Goal: Task Accomplishment & Management: Complete application form

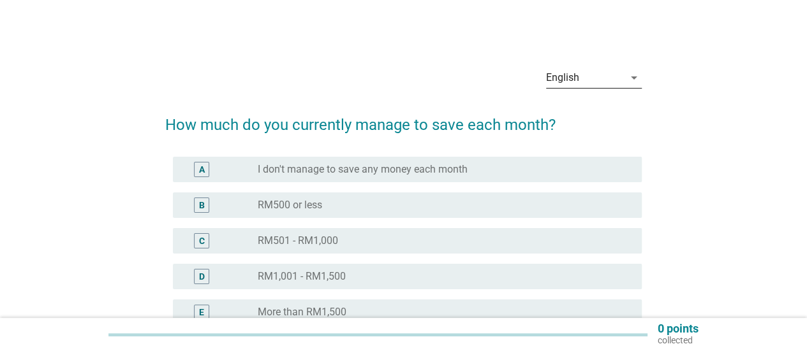
click at [629, 75] on icon "arrow_drop_down" at bounding box center [633, 77] width 15 height 15
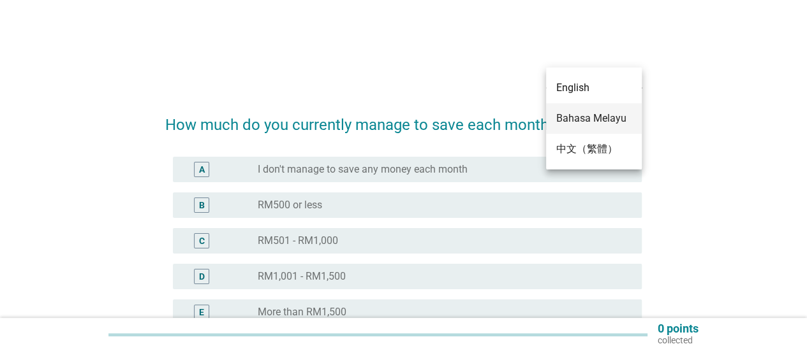
click at [608, 121] on div "Bahasa Melayu" at bounding box center [593, 118] width 75 height 15
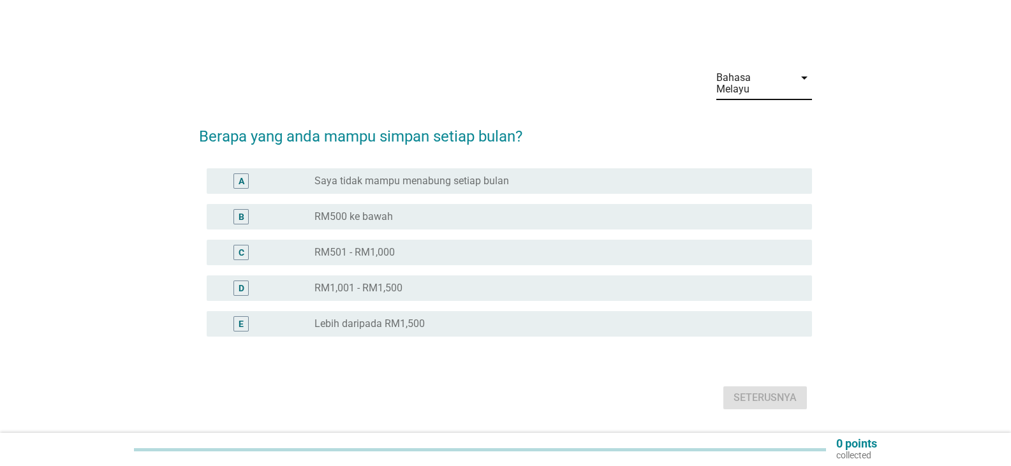
click at [443, 175] on label "Saya tidak mampu menabung setiap bulan" at bounding box center [411, 181] width 194 height 13
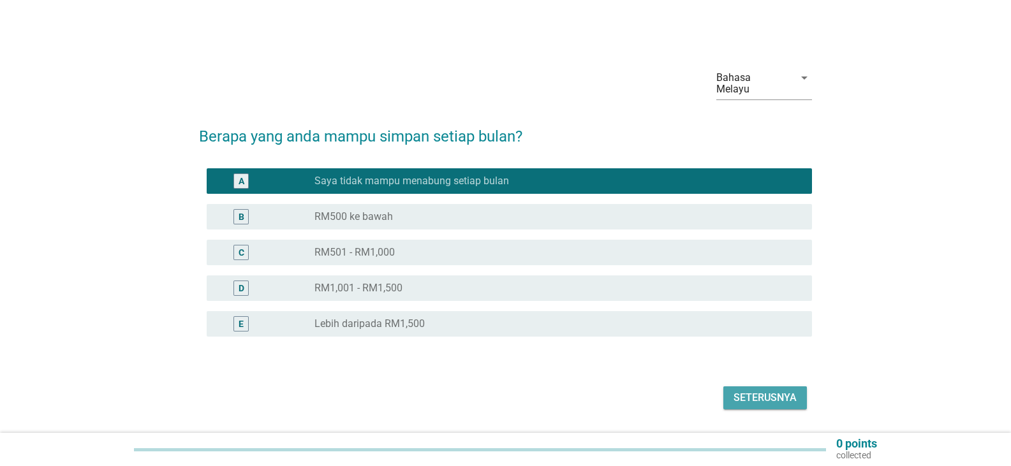
click at [776, 351] on div "Seterusnya" at bounding box center [764, 397] width 63 height 15
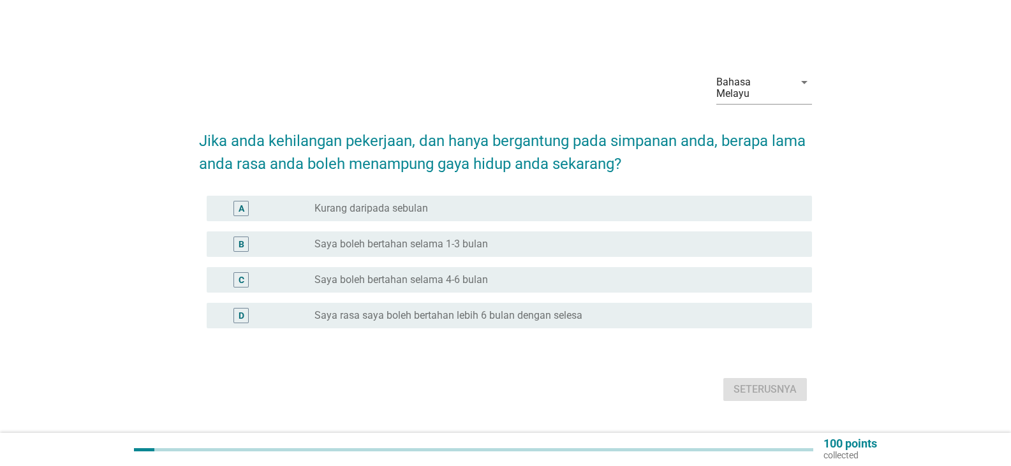
click at [430, 202] on div "radio_button_unchecked Kurang daripada sebulan" at bounding box center [552, 208] width 477 height 13
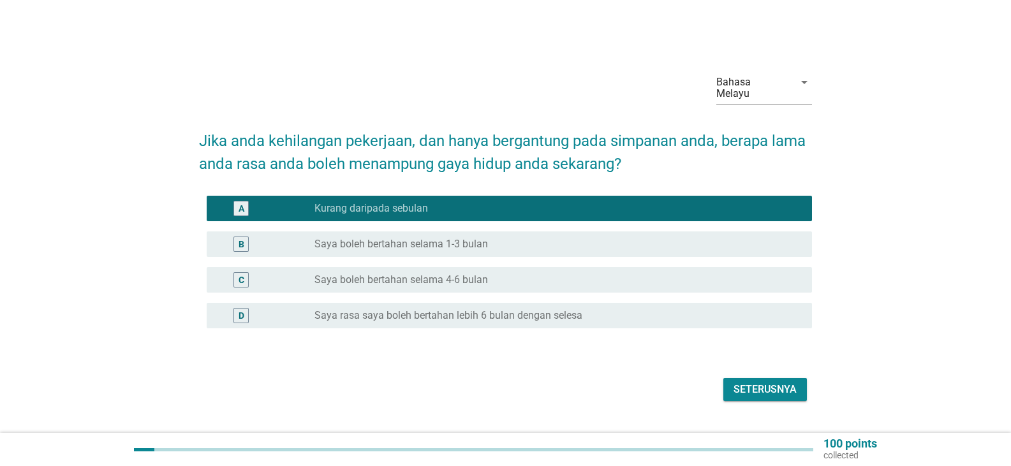
click at [765, 351] on div "Seterusnya" at bounding box center [764, 389] width 63 height 15
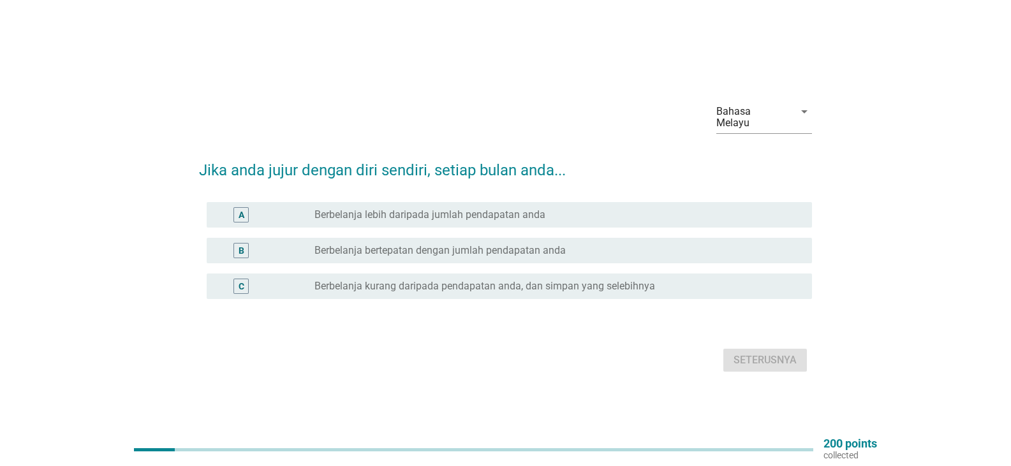
click at [487, 216] on div "radio_button_unchecked Berbelanja lebih daripada jumlah pendapatan anda" at bounding box center [557, 214] width 487 height 15
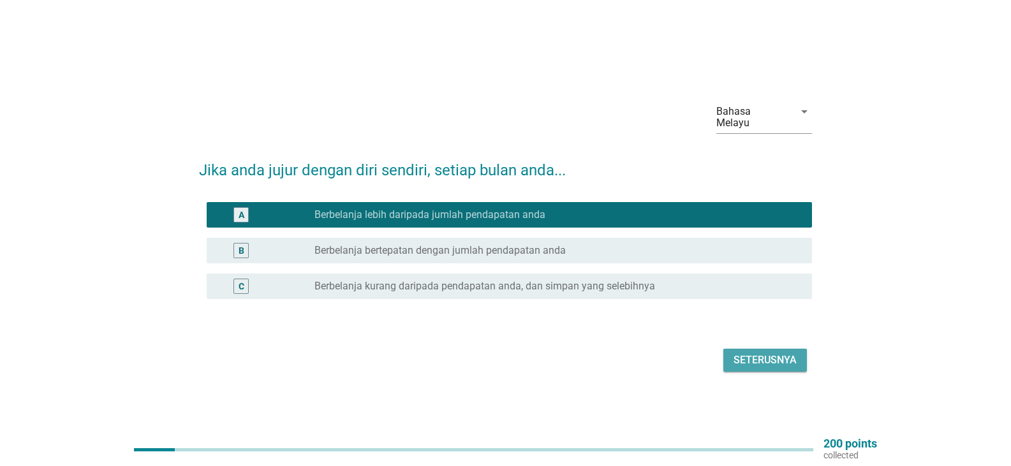
click at [779, 351] on div "Seterusnya" at bounding box center [764, 360] width 63 height 15
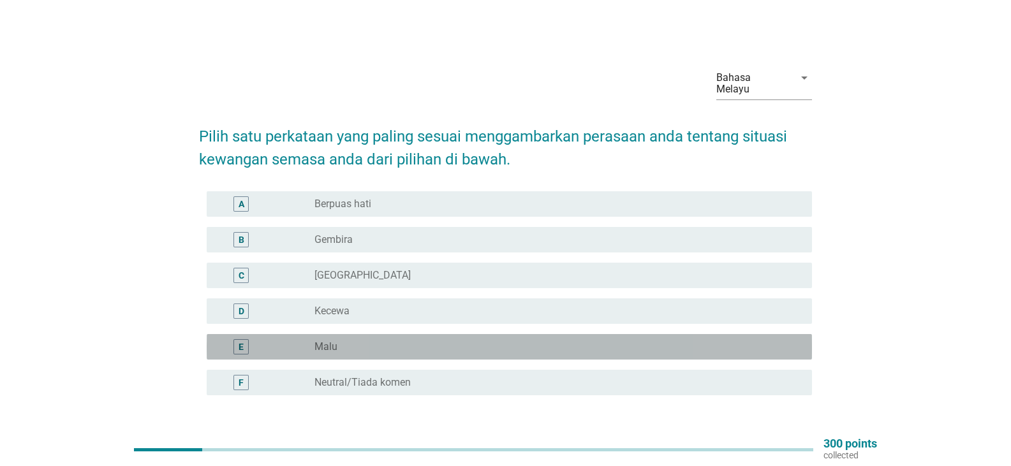
click at [346, 340] on div "radio_button_unchecked Malu" at bounding box center [552, 346] width 477 height 13
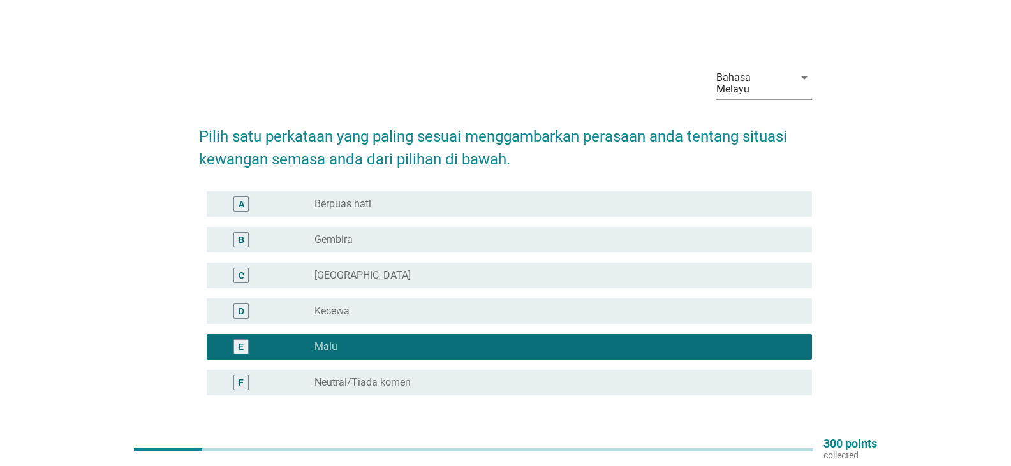
click at [360, 269] on div "radio_button_unchecked [GEOGRAPHIC_DATA]" at bounding box center [552, 275] width 477 height 13
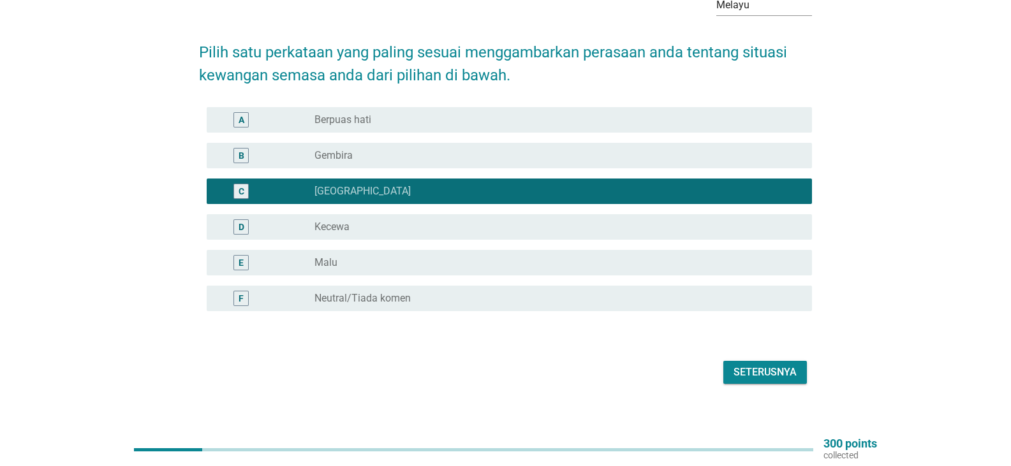
scroll to position [85, 0]
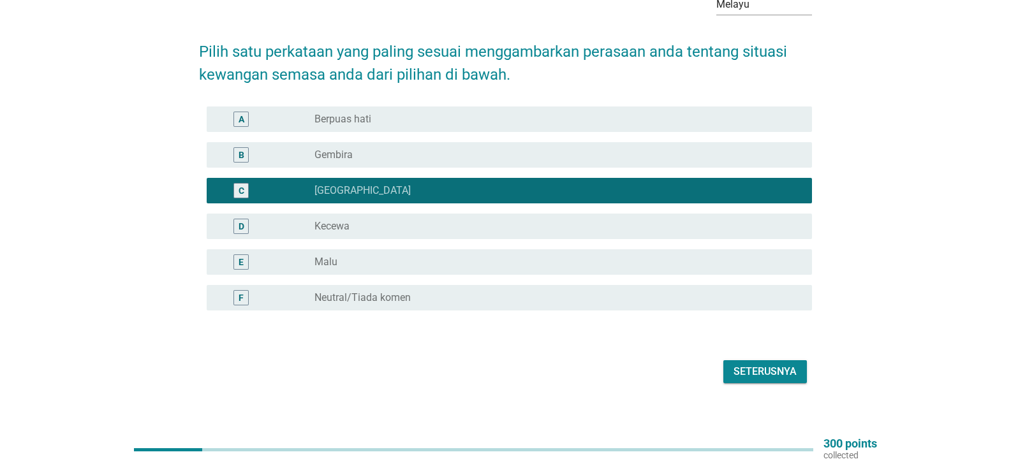
click at [761, 351] on div "Seterusnya" at bounding box center [764, 371] width 63 height 15
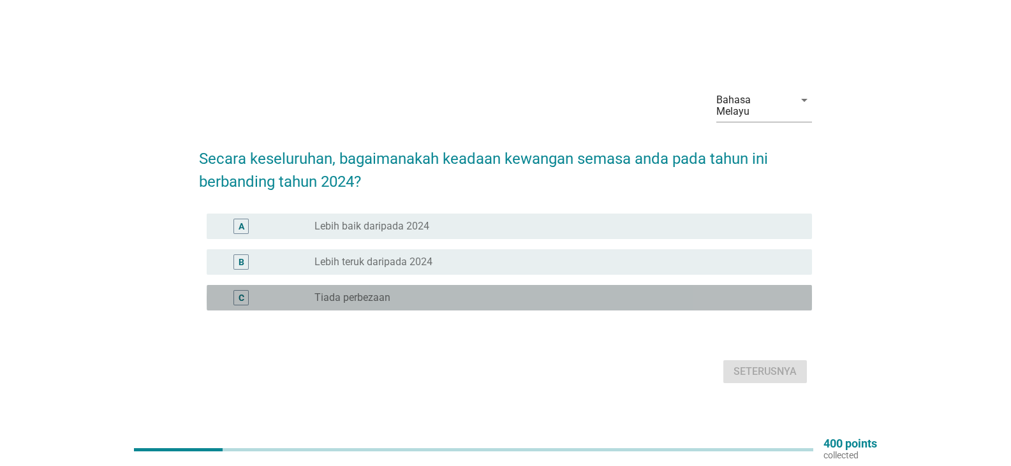
click at [376, 291] on label "Tiada perbezaan" at bounding box center [352, 297] width 76 height 13
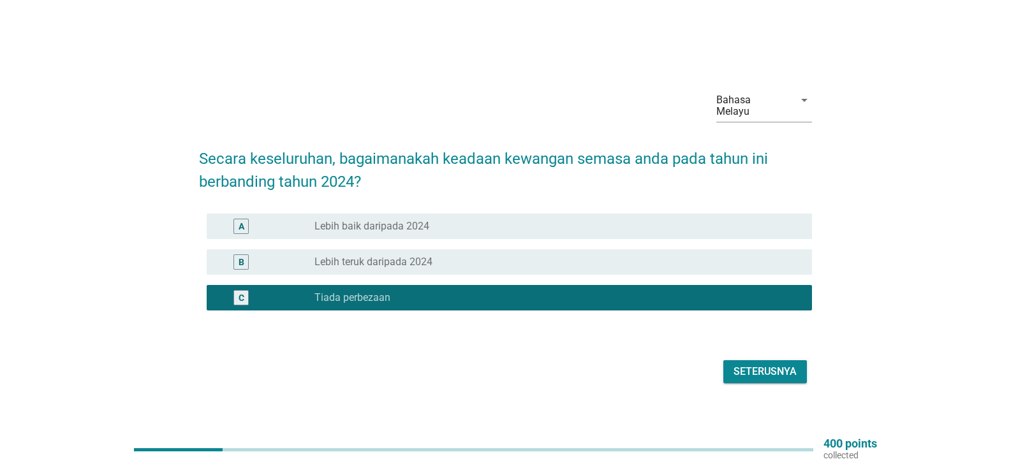
click at [777, 351] on div "Seterusnya" at bounding box center [764, 371] width 63 height 15
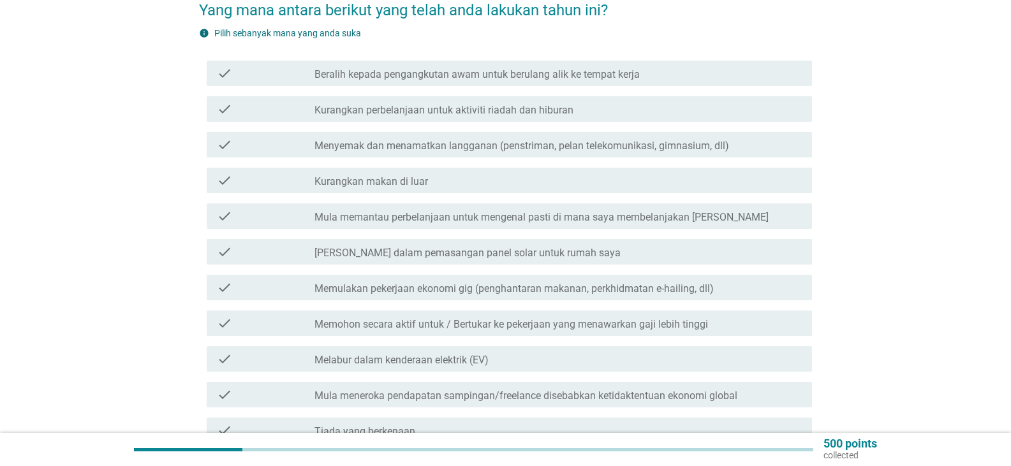
scroll to position [149, 0]
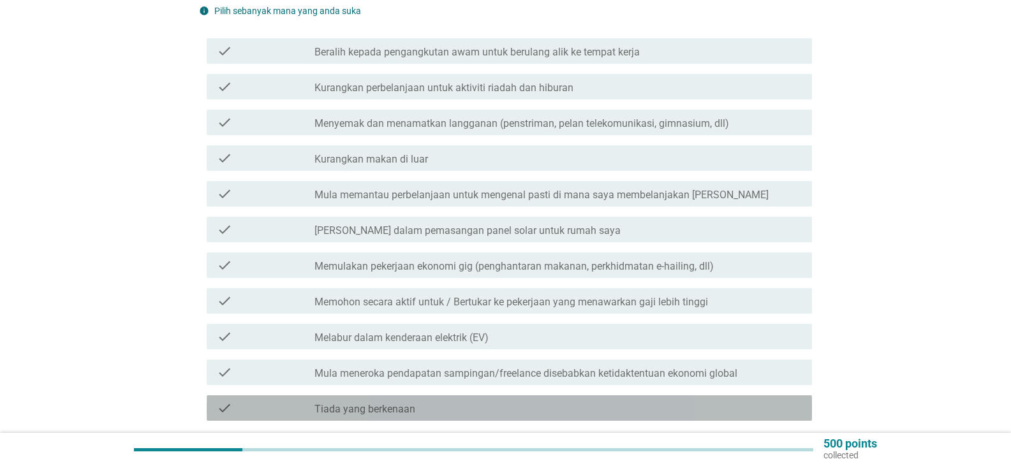
click at [407, 351] on label "Tiada yang berkenaan" at bounding box center [364, 409] width 101 height 13
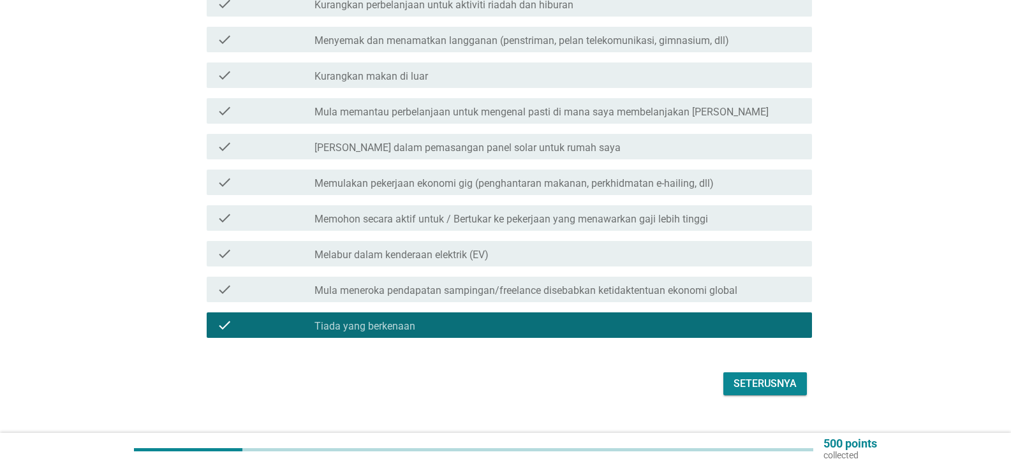
scroll to position [234, 0]
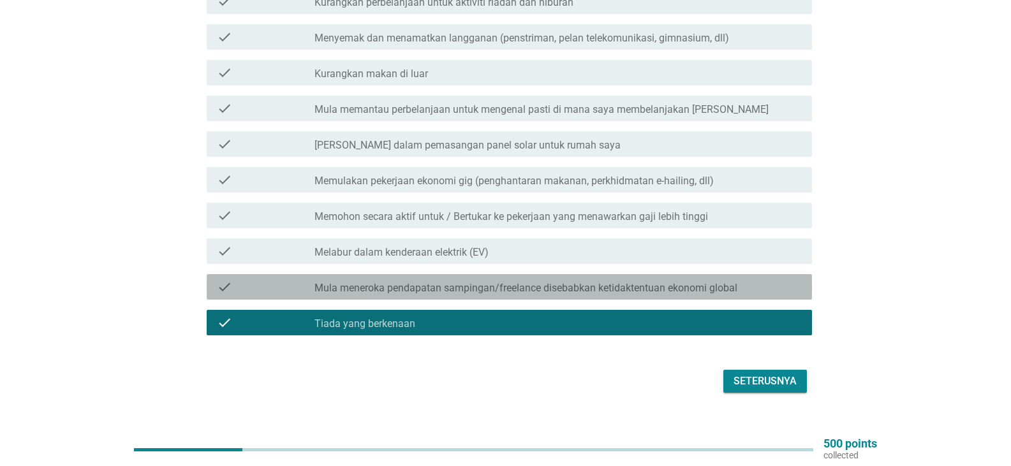
click at [411, 282] on label "Mula meneroka pendapatan sampingan/freelance disebabkan ketidaktentuan ekonomi …" at bounding box center [525, 288] width 423 height 13
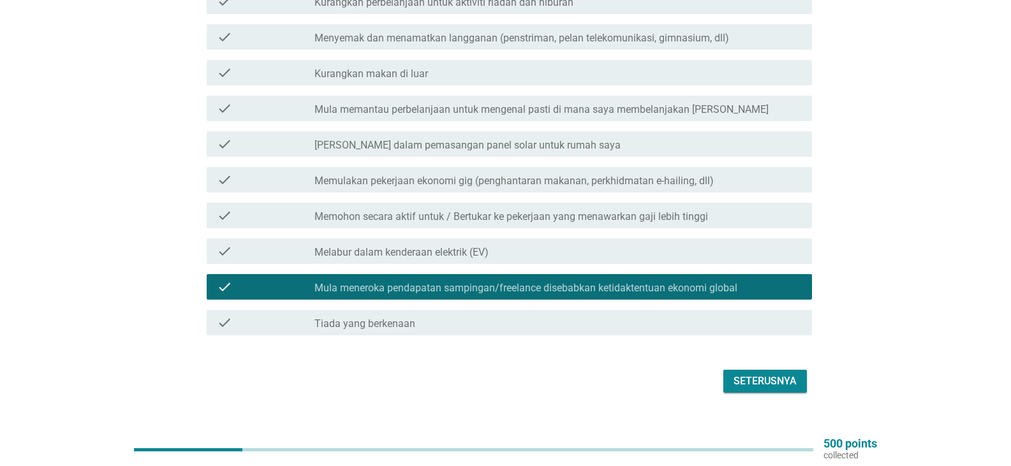
click at [399, 315] on div "check_box Tiada yang berkenaan" at bounding box center [557, 322] width 487 height 15
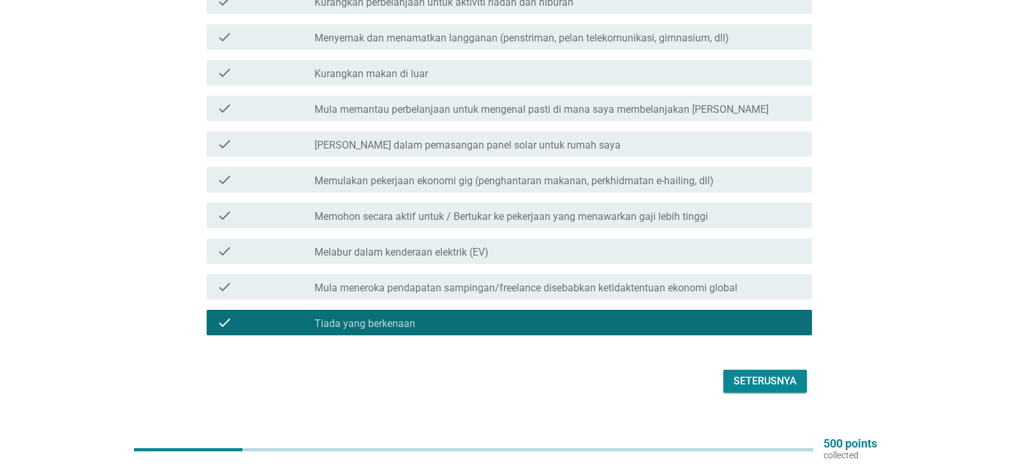
click at [754, 351] on div "Seterusnya" at bounding box center [764, 381] width 63 height 15
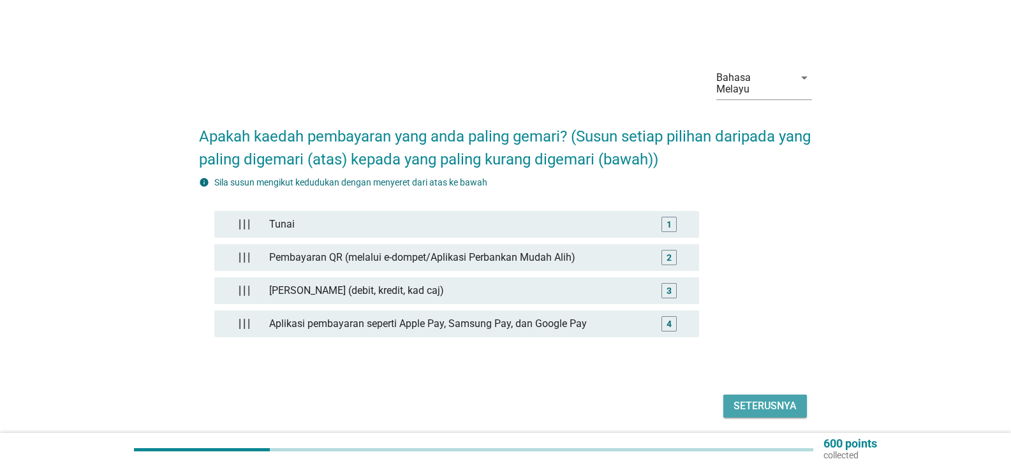
click at [758, 351] on div "Seterusnya" at bounding box center [764, 406] width 63 height 15
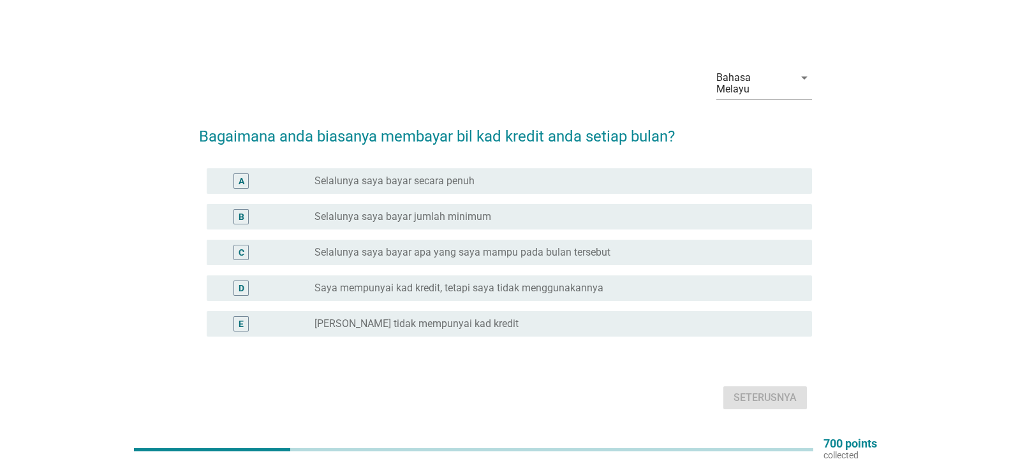
click at [423, 210] on label "Selalunya saya bayar jumlah minimum" at bounding box center [402, 216] width 177 height 13
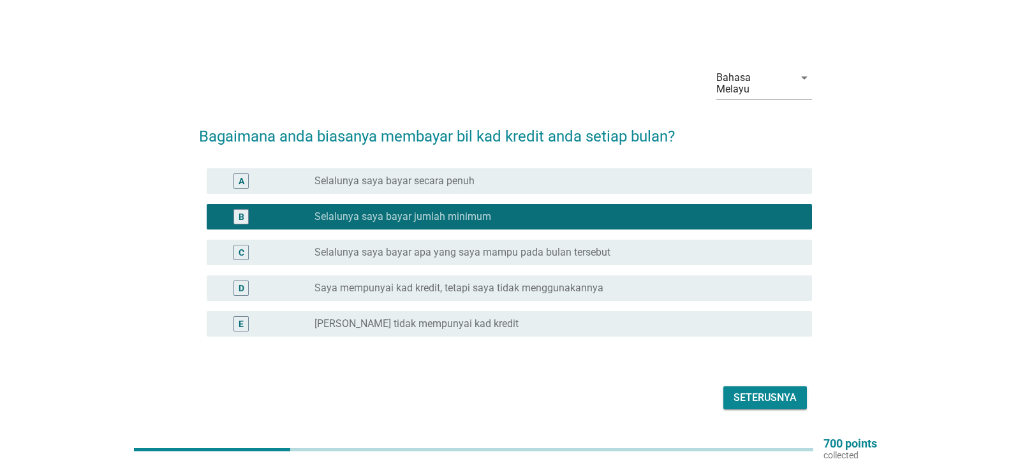
click at [776, 351] on div "Seterusnya" at bounding box center [764, 397] width 63 height 15
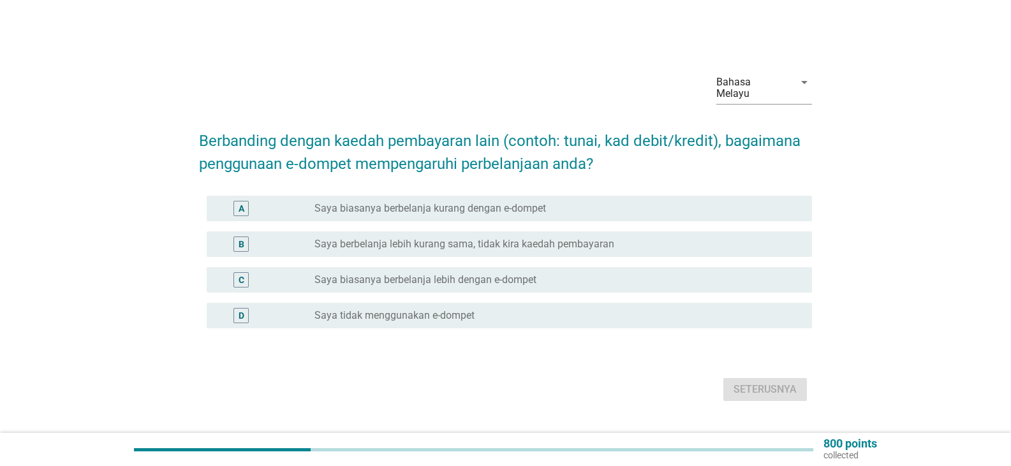
click at [506, 310] on div "radio_button_unchecked Saya tidak menggunakan e-dompet" at bounding box center [552, 315] width 477 height 13
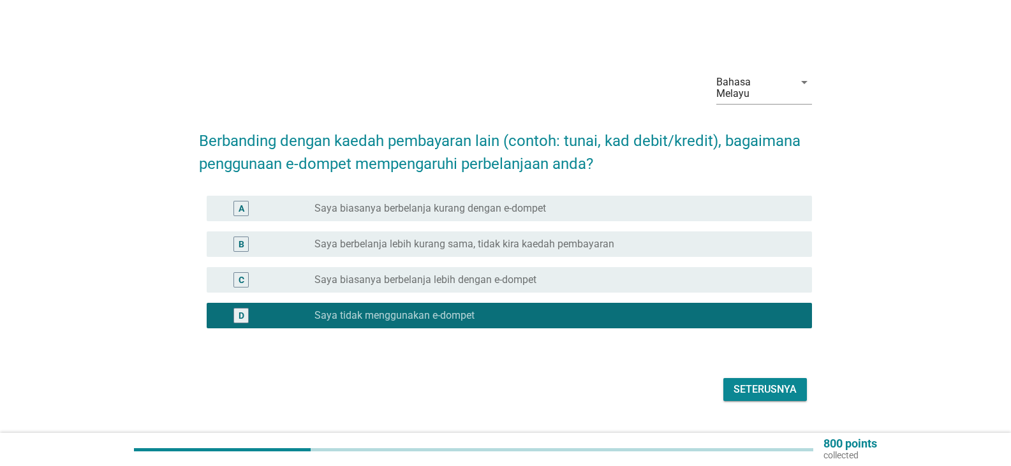
click at [757, 351] on div "Seterusnya" at bounding box center [764, 389] width 63 height 15
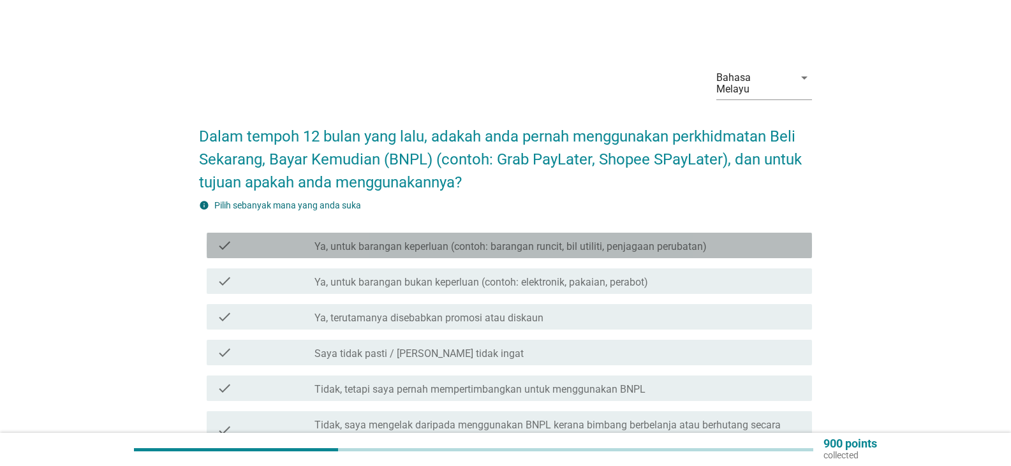
click at [433, 240] on label "Ya, untuk barangan keperluan (contoh: barangan runcit, bil utiliti, penjagaan p…" at bounding box center [510, 246] width 392 height 13
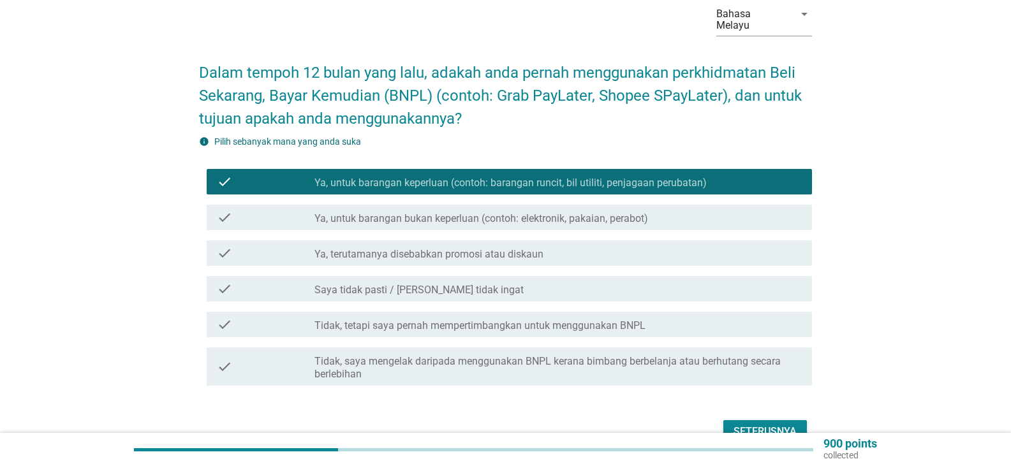
scroll to position [85, 0]
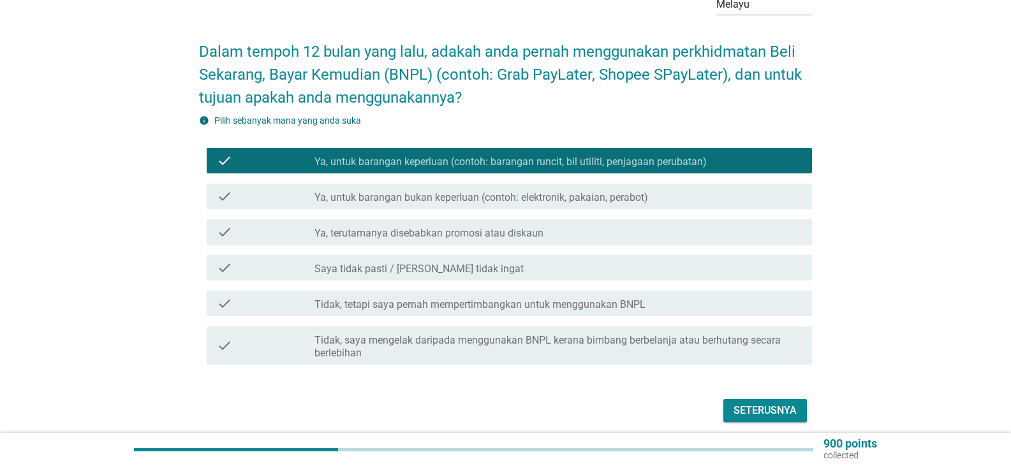
click at [425, 334] on label "Tidak, saya mengelak daripada menggunakan BNPL kerana bimbang berbelanja atau b…" at bounding box center [557, 347] width 487 height 26
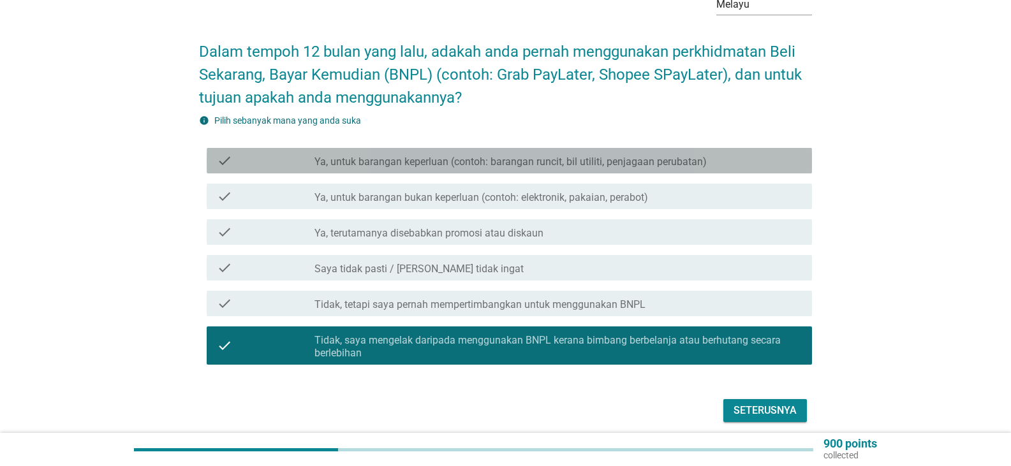
click at [432, 156] on label "Ya, untuk barangan keperluan (contoh: barangan runcit, bil utiliti, penjagaan p…" at bounding box center [510, 162] width 392 height 13
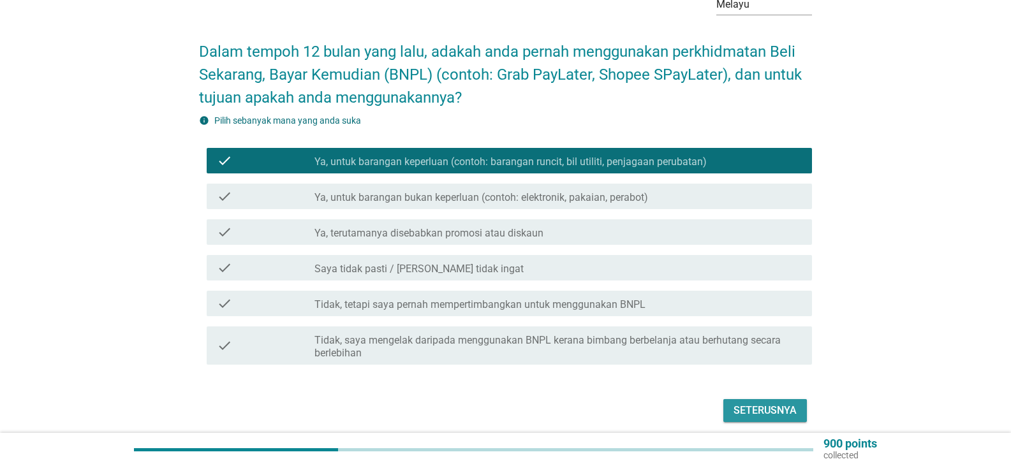
click at [778, 351] on div "Seterusnya" at bounding box center [764, 410] width 63 height 15
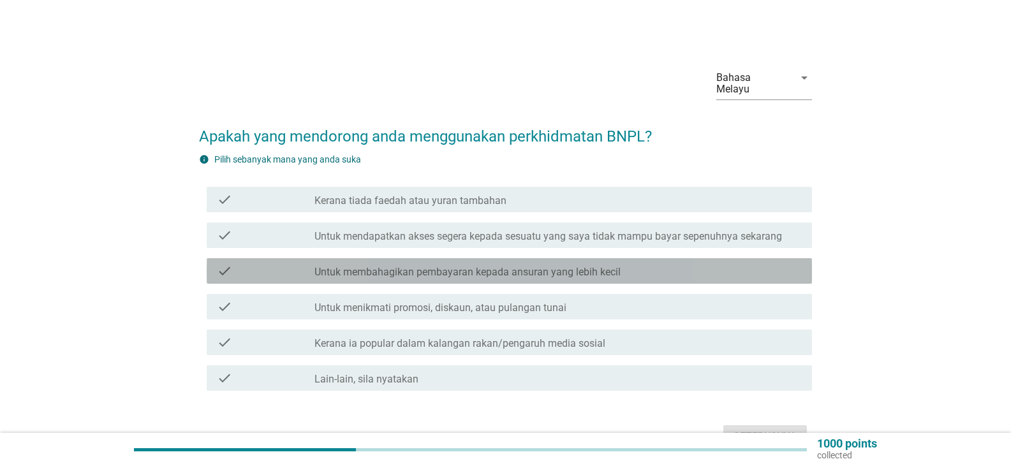
click at [513, 263] on div "check_box_outline_blank Untuk membahagikan pembayaran kepada ansuran yang lebih…" at bounding box center [557, 270] width 487 height 15
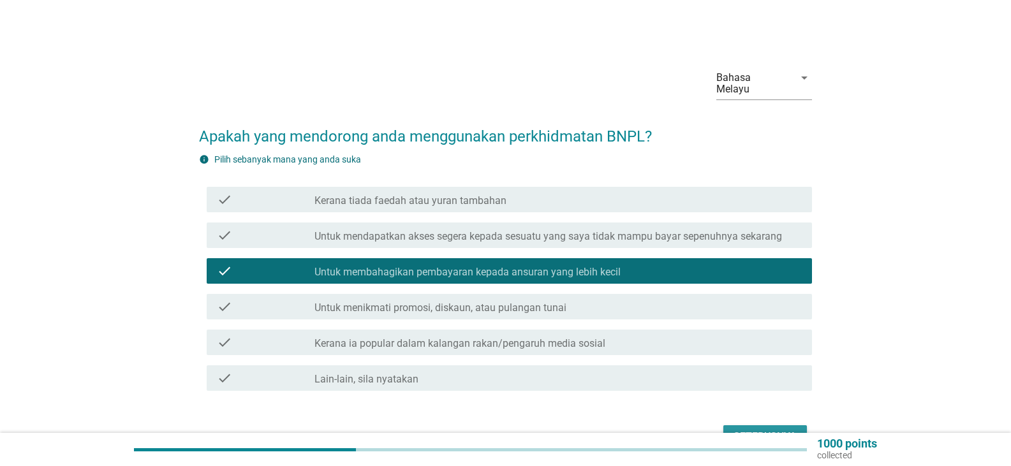
click at [760, 351] on div "Seterusnya" at bounding box center [764, 436] width 63 height 15
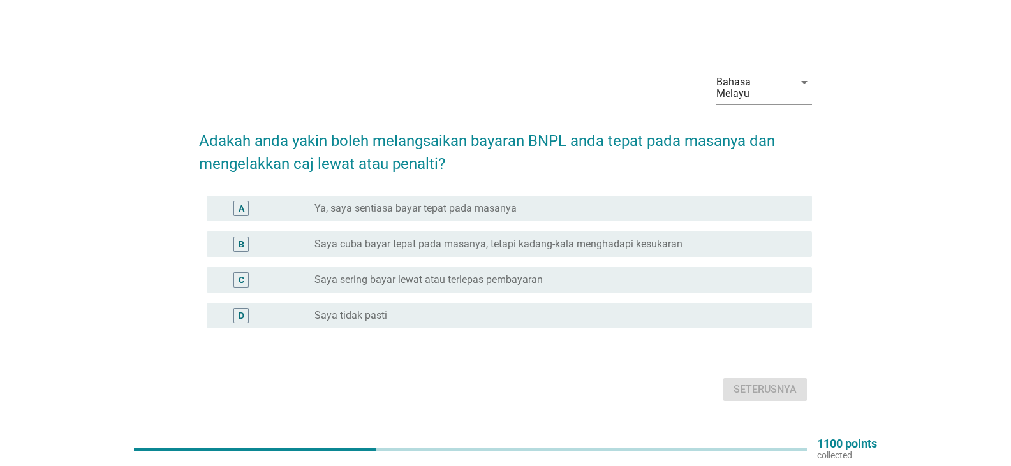
click at [445, 202] on label "Ya, saya sentiasa bayar tepat pada masanya" at bounding box center [415, 208] width 202 height 13
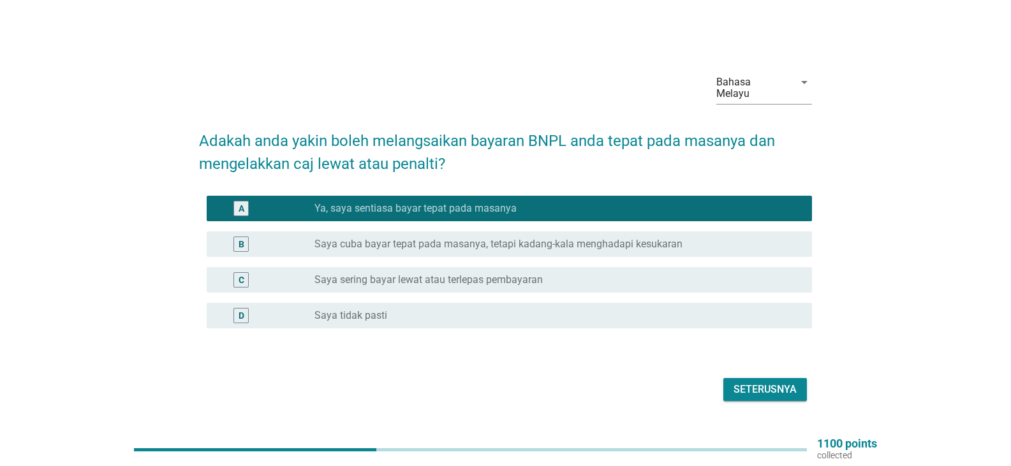
click at [780, 351] on div "Seterusnya" at bounding box center [764, 389] width 63 height 15
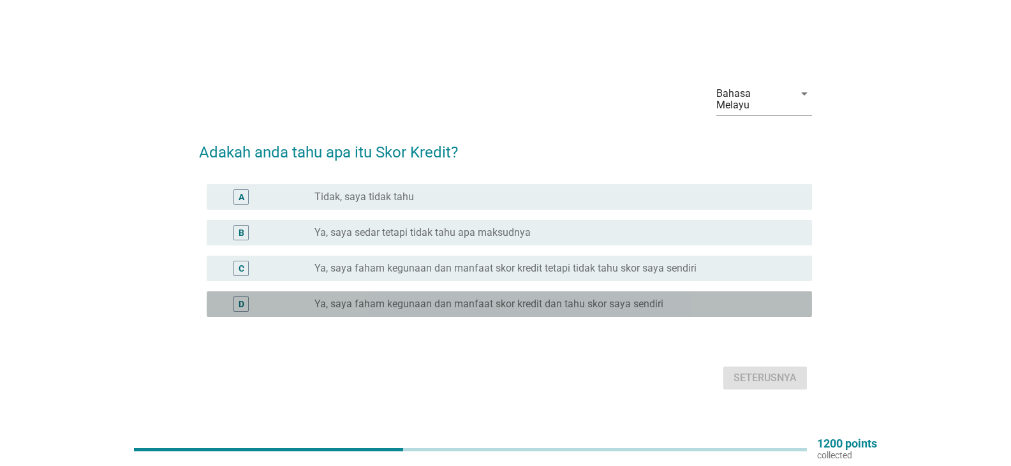
click at [435, 298] on label "Ya, saya faham kegunaan dan manfaat skor kredit dan tahu skor saya sendiri" at bounding box center [488, 304] width 349 height 13
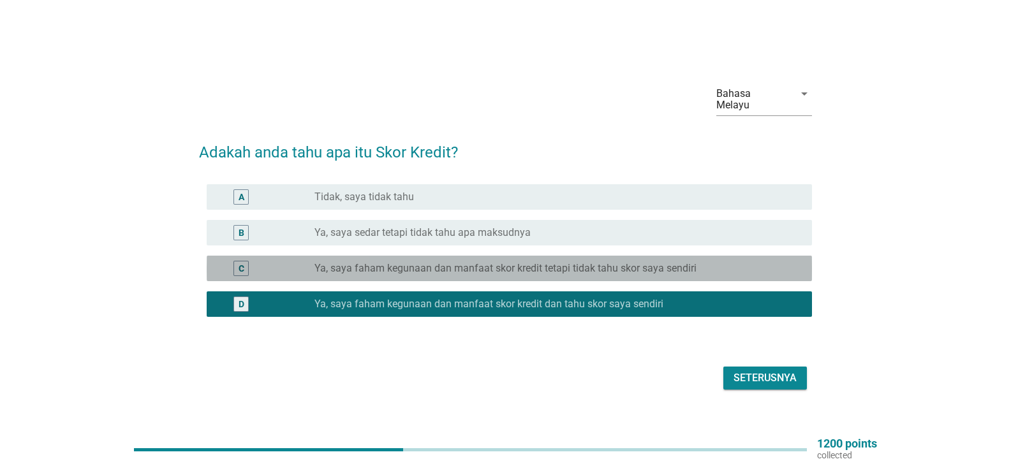
click at [640, 262] on label "Ya, saya faham kegunaan dan manfaat skor kredit tetapi tidak tahu skor saya sen…" at bounding box center [505, 268] width 382 height 13
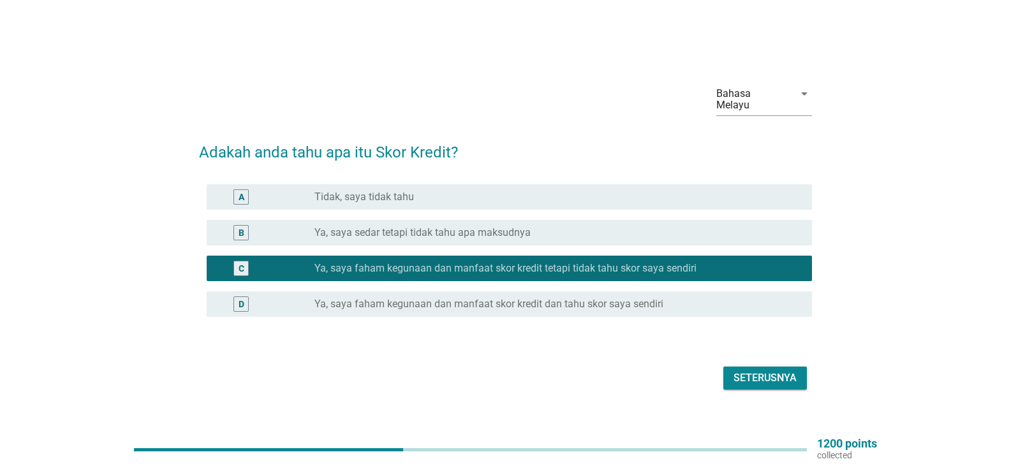
click at [763, 351] on div "Seterusnya" at bounding box center [764, 377] width 63 height 15
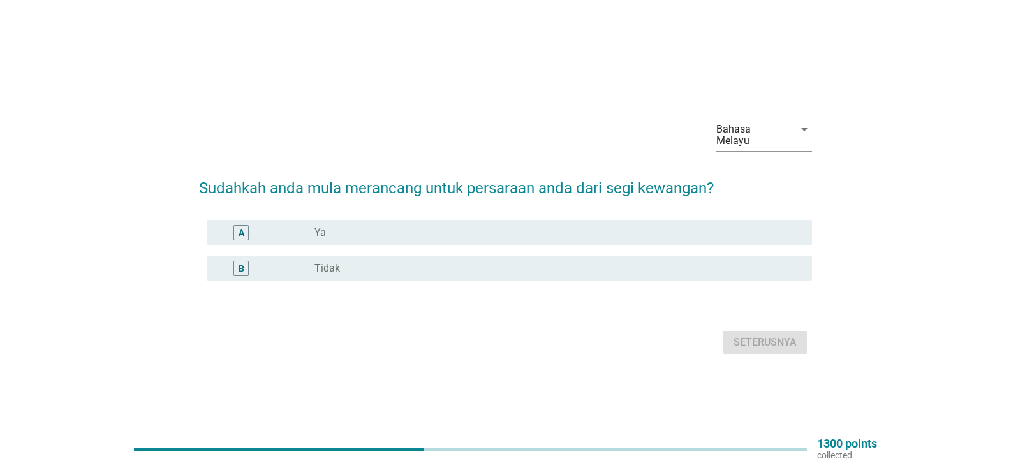
click at [362, 235] on div "A radio_button_unchecked Ya" at bounding box center [509, 233] width 605 height 26
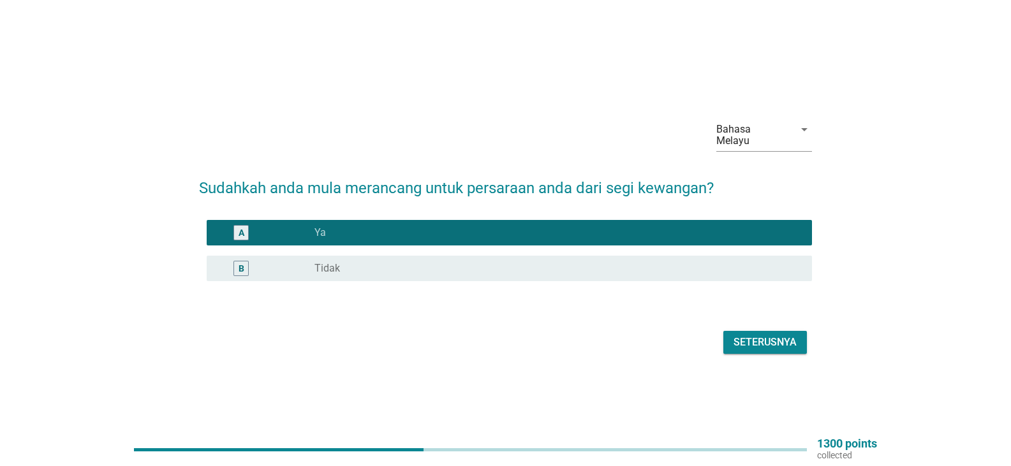
click at [782, 336] on div "Seterusnya" at bounding box center [764, 342] width 63 height 15
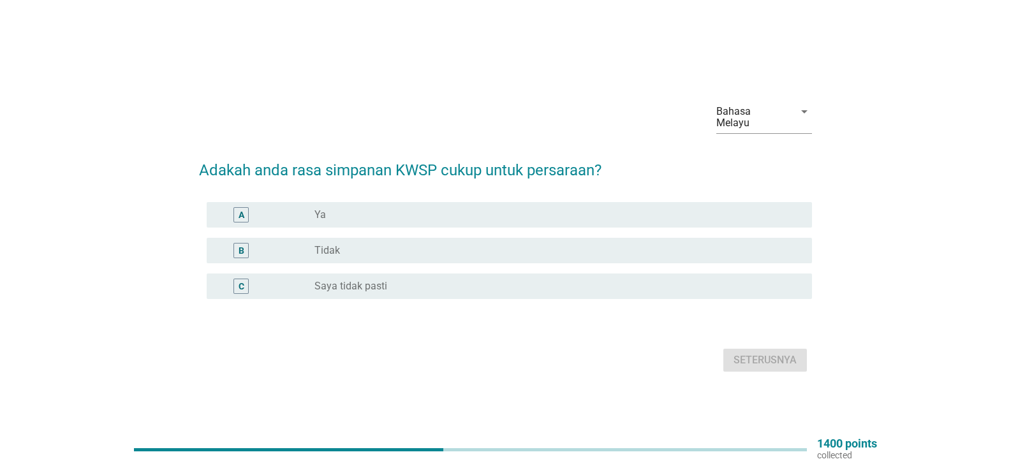
click at [337, 212] on div "radio_button_unchecked Ya" at bounding box center [552, 215] width 477 height 13
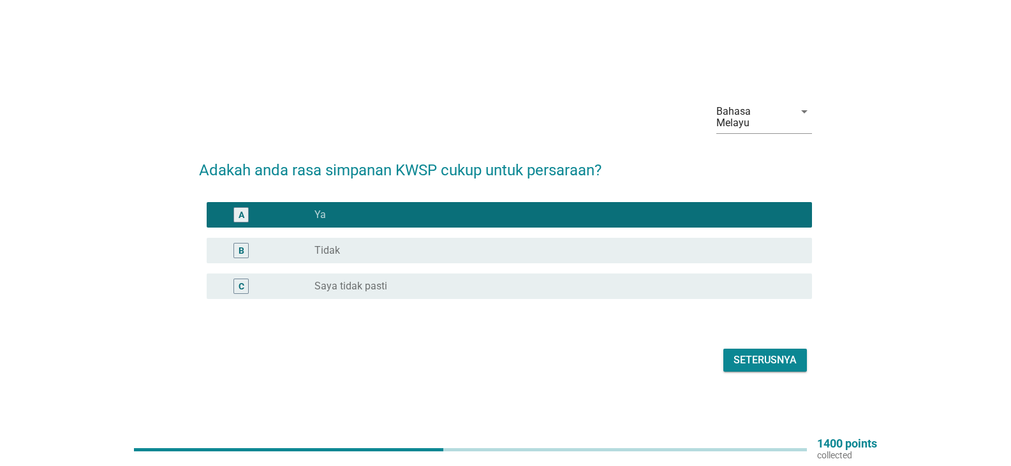
click at [373, 280] on label "Saya tidak pasti" at bounding box center [350, 286] width 73 height 13
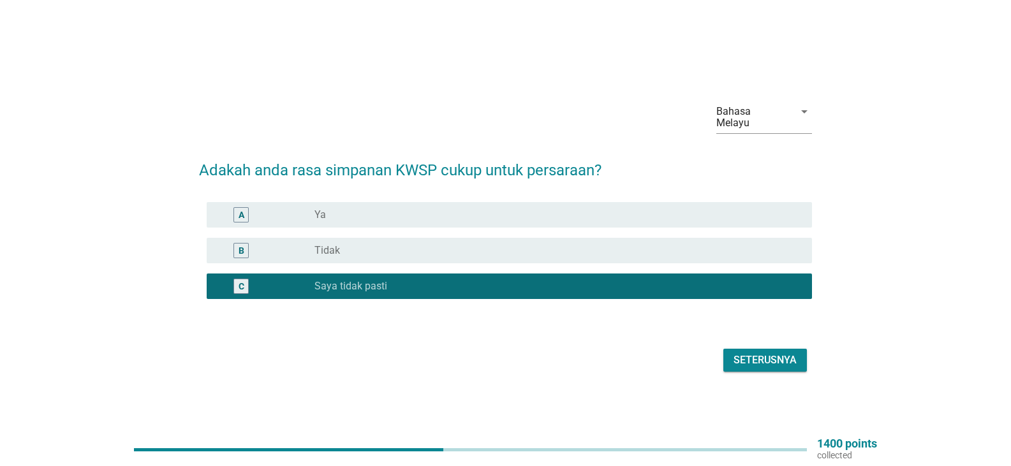
click at [766, 351] on div "Seterusnya" at bounding box center [764, 360] width 63 height 15
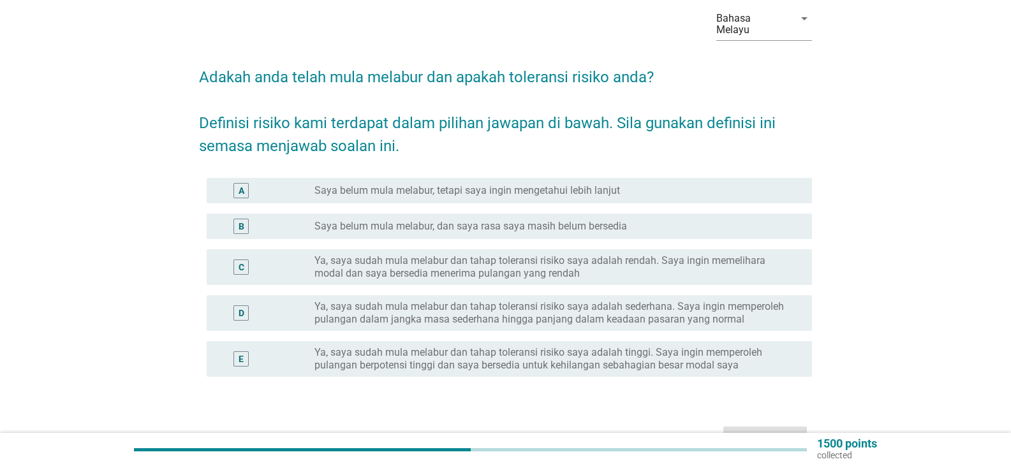
scroll to position [64, 0]
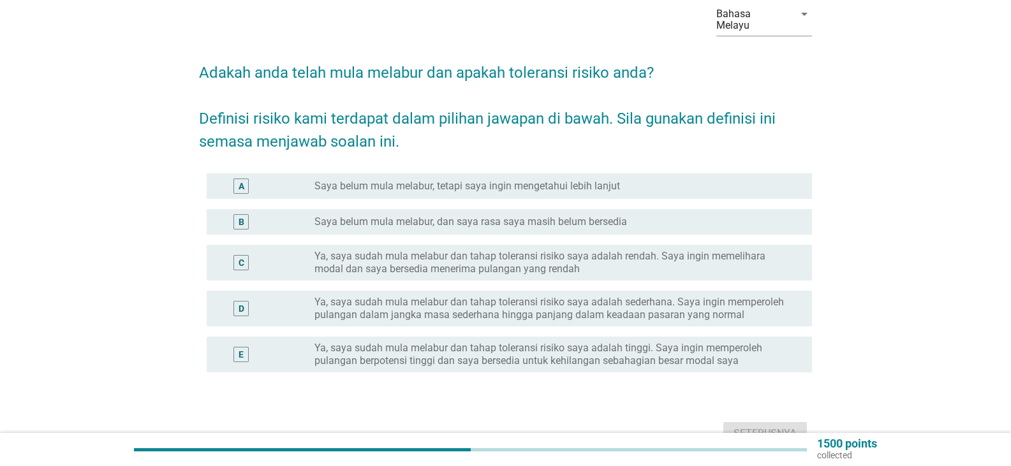
click at [466, 180] on label "Saya belum mula melabur, tetapi saya ingin mengetahui lebih lanjut" at bounding box center [466, 186] width 305 height 13
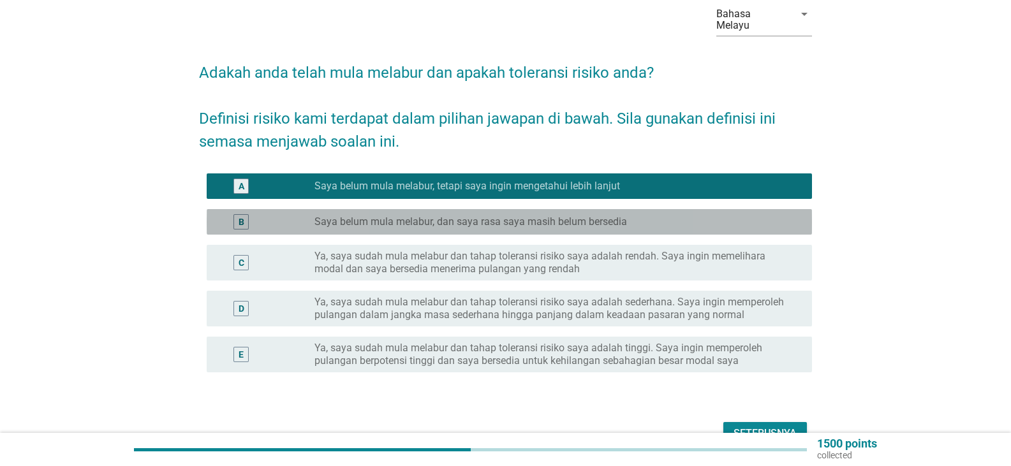
click at [576, 216] on label "Saya belum mula melabur, dan saya rasa saya masih belum bersedia" at bounding box center [470, 222] width 312 height 13
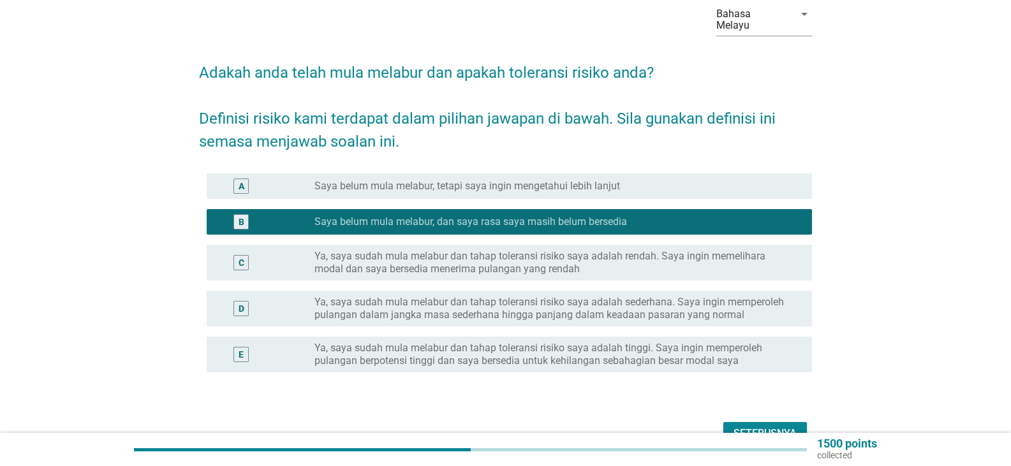
click at [733, 351] on div "Seterusnya" at bounding box center [764, 433] width 63 height 15
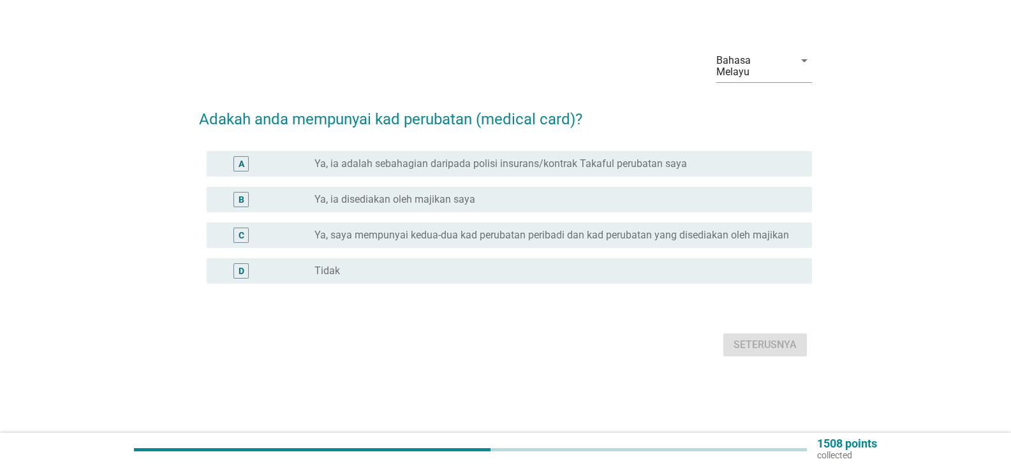
scroll to position [0, 0]
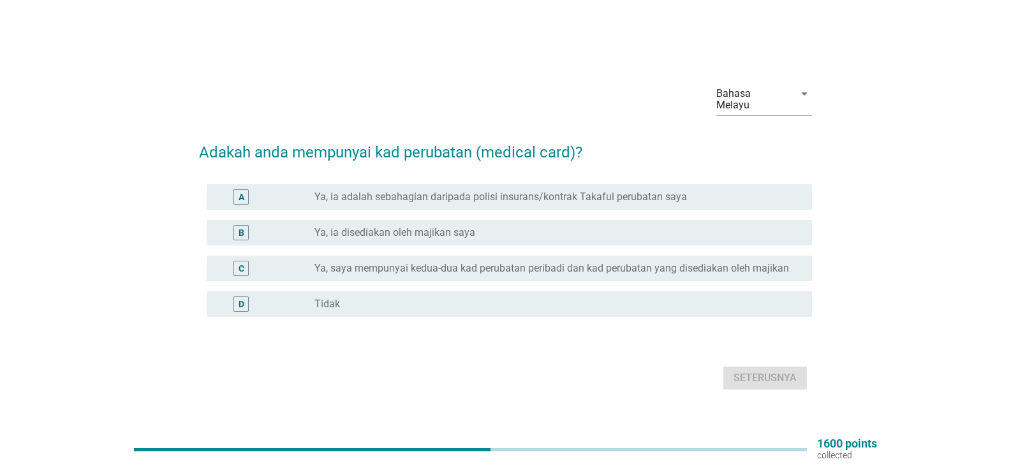
click at [542, 262] on label "Ya, saya mempunyai kedua-dua kad perubatan peribadi dan kad perubatan yang dise…" at bounding box center [551, 268] width 474 height 13
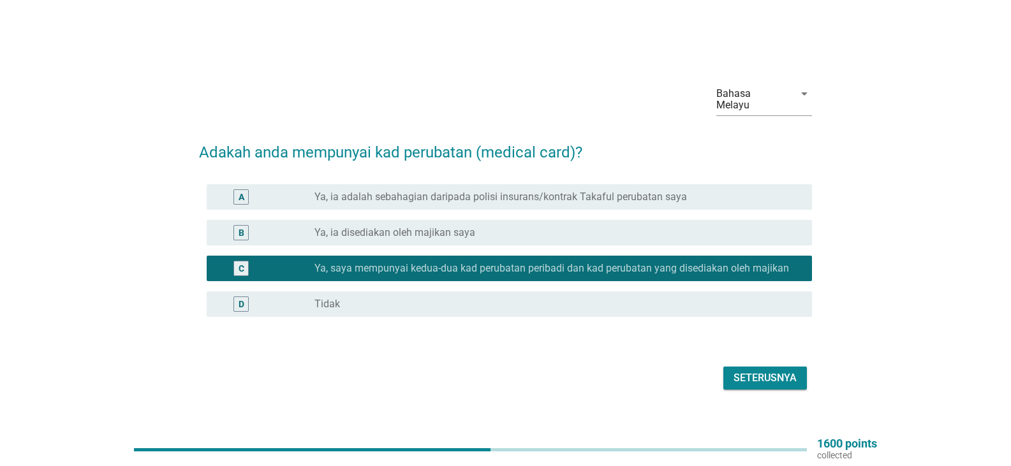
click at [781, 351] on div "Seterusnya" at bounding box center [764, 377] width 63 height 15
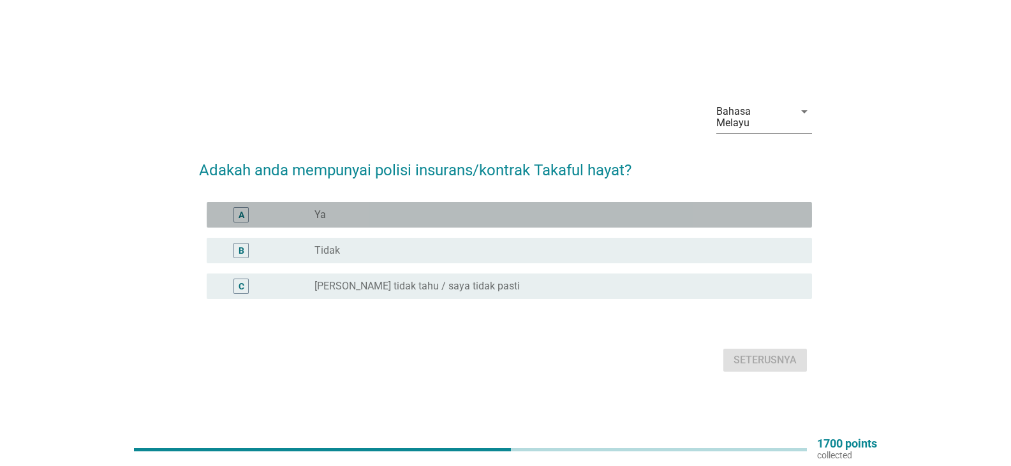
click at [371, 218] on div "A radio_button_unchecked Ya" at bounding box center [509, 215] width 605 height 26
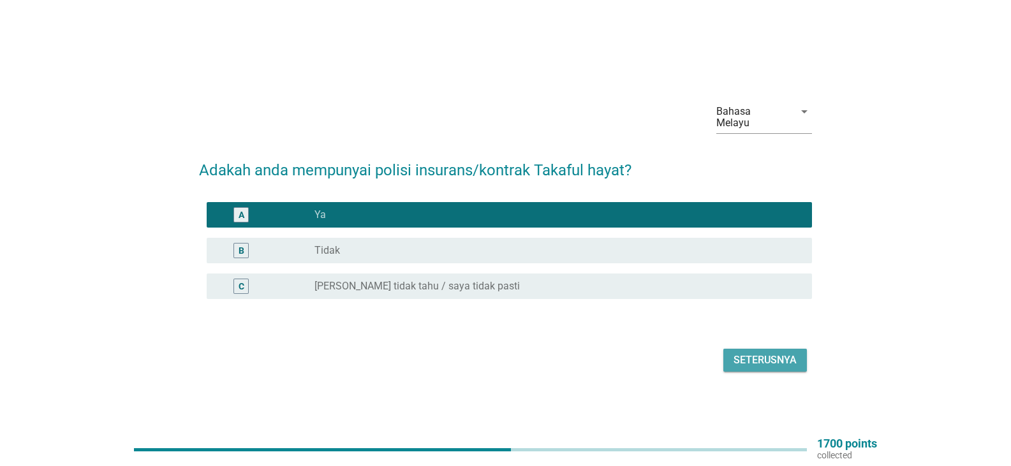
click at [765, 351] on div "Seterusnya" at bounding box center [764, 360] width 63 height 15
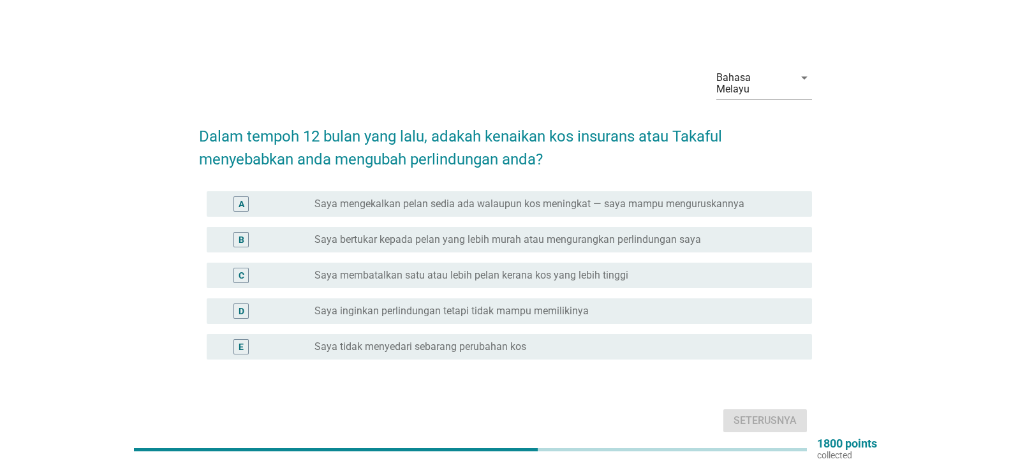
click at [571, 198] on label "Saya mengekalkan pelan sedia ada walaupun kos meningkat — saya mampu menguruska…" at bounding box center [529, 204] width 430 height 13
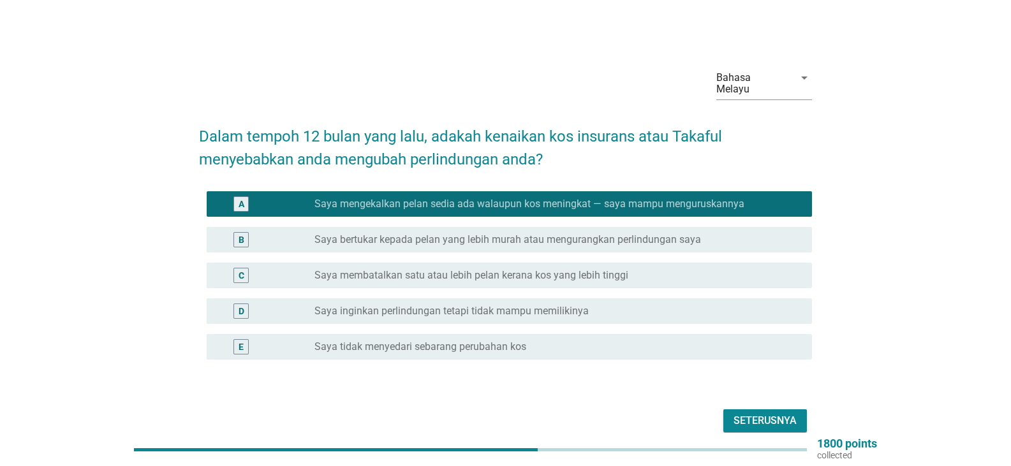
click at [448, 340] on label "Saya tidak menyedari sebarang perubahan kos" at bounding box center [420, 346] width 212 height 13
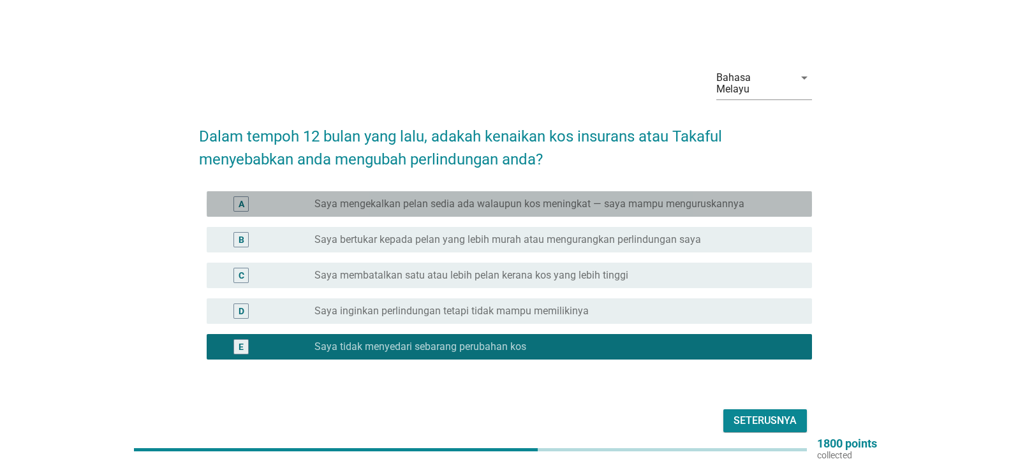
click at [441, 198] on label "Saya mengekalkan pelan sedia ada walaupun kos meningkat — saya mampu menguruska…" at bounding box center [529, 204] width 430 height 13
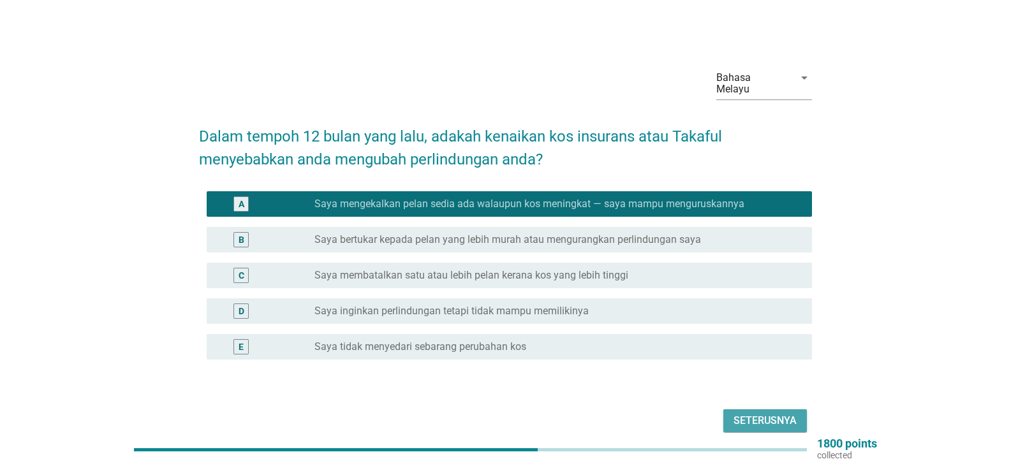
click at [768, 351] on div "Seterusnya" at bounding box center [764, 420] width 63 height 15
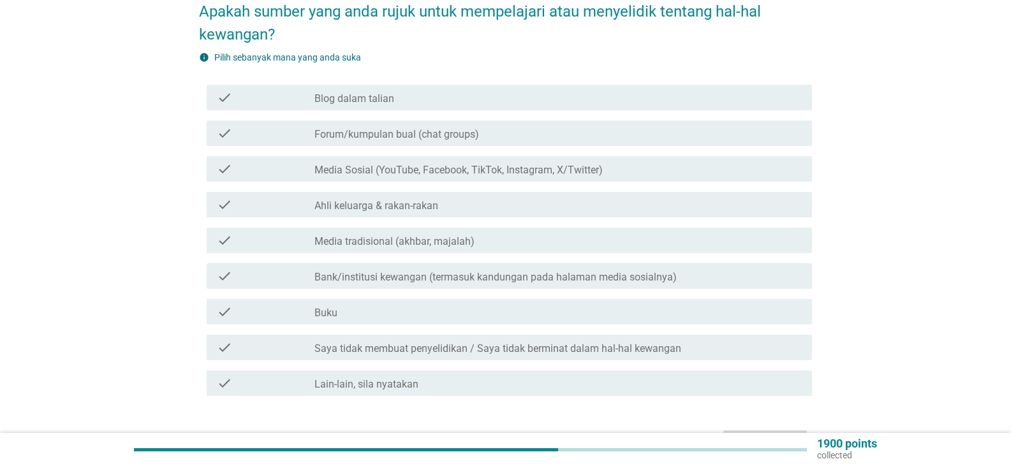
scroll to position [149, 0]
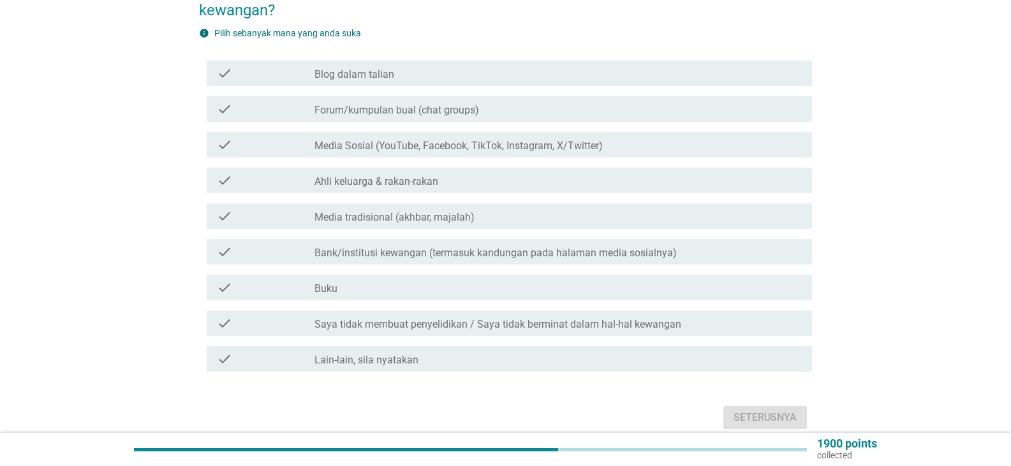
click at [434, 211] on label "Media tradisional (akhbar, majalah)" at bounding box center [394, 217] width 160 height 13
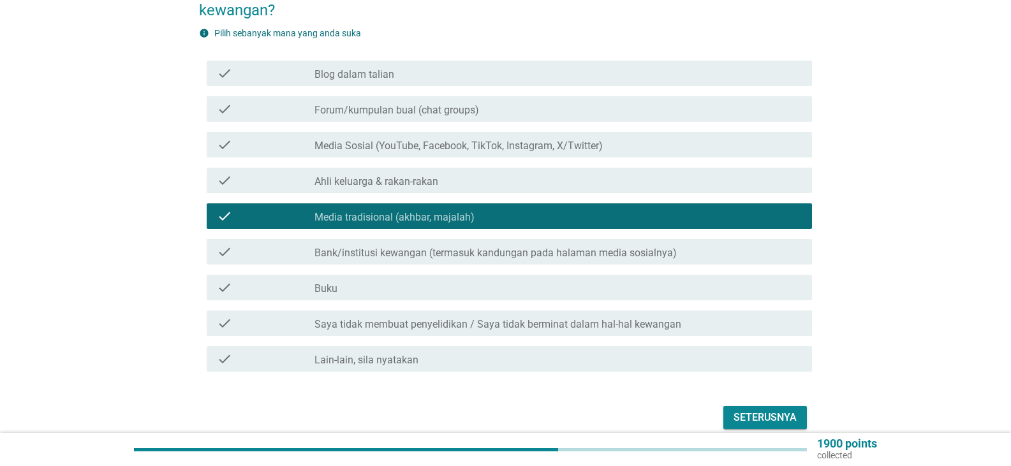
click at [504, 247] on label "Bank/institusi kewangan (termasuk kandungan pada halaman media sosialnya)" at bounding box center [495, 253] width 362 height 13
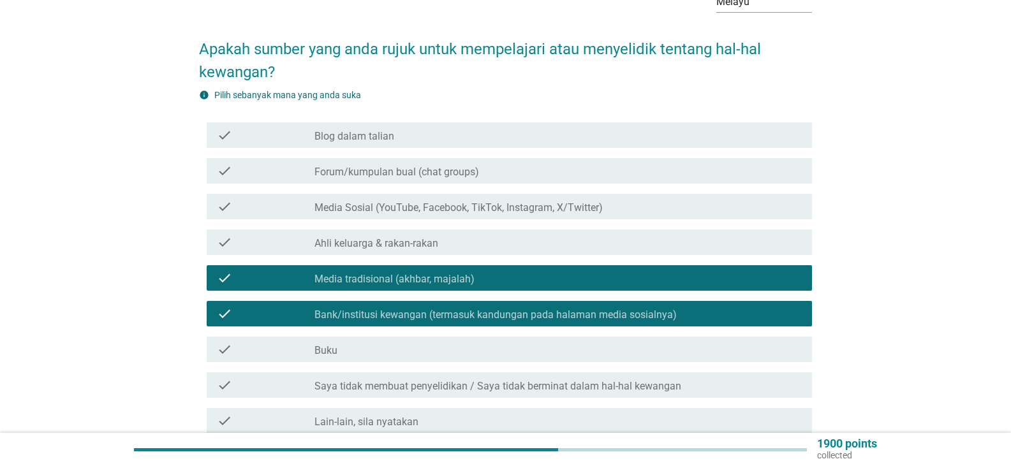
scroll to position [85, 0]
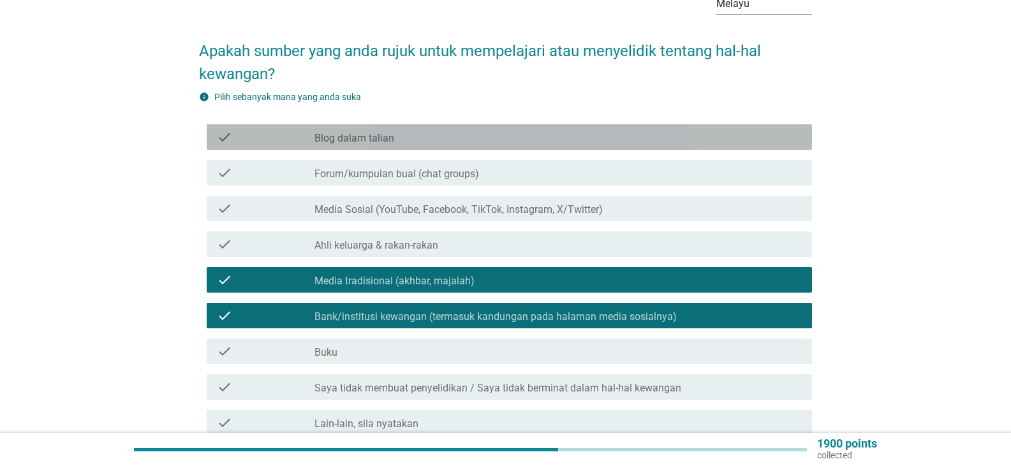
click at [399, 129] on div "check_box_outline_blank Blog dalam talian" at bounding box center [557, 136] width 487 height 15
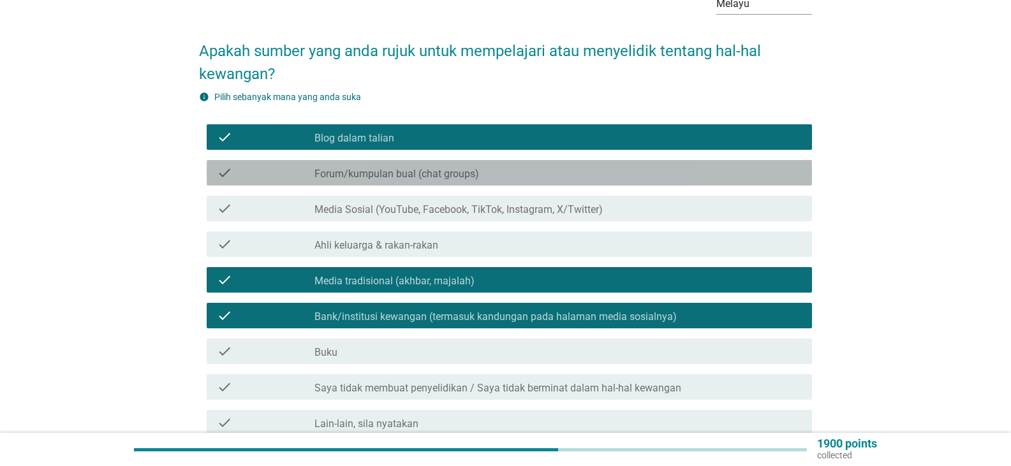
click at [411, 168] on label "Forum/kumpulan bual (chat groups)" at bounding box center [396, 174] width 165 height 13
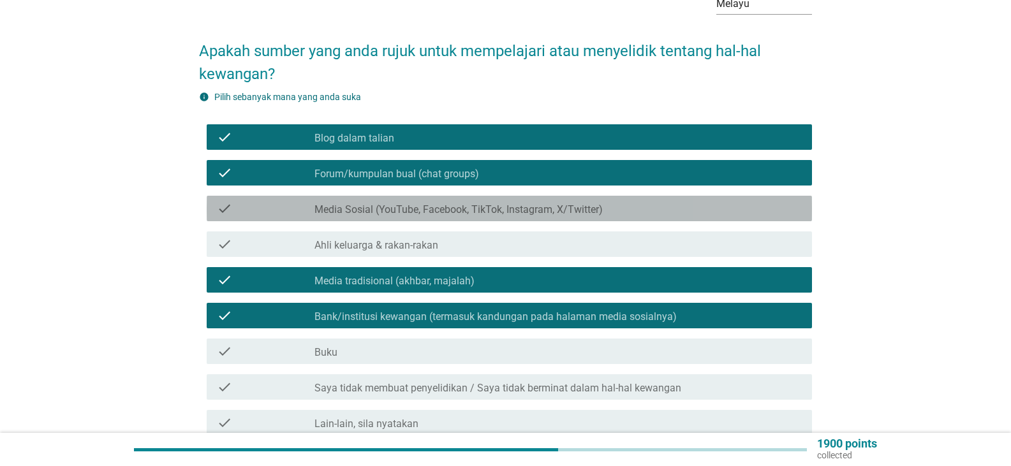
click at [413, 203] on label "Media Sosial (YouTube, Facebook, TikTok, Instagram, X/Twitter)" at bounding box center [458, 209] width 288 height 13
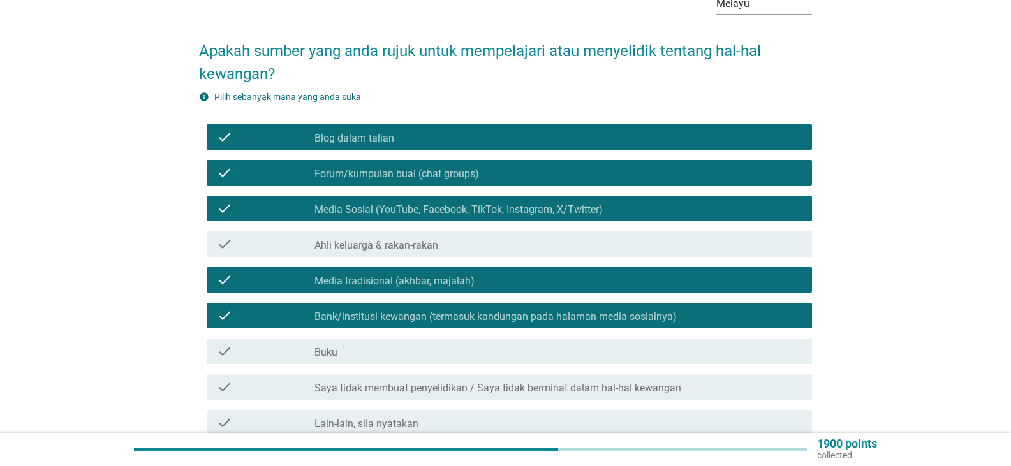
click at [418, 240] on label "Ahli keluarga & rakan-rakan" at bounding box center [376, 245] width 124 height 13
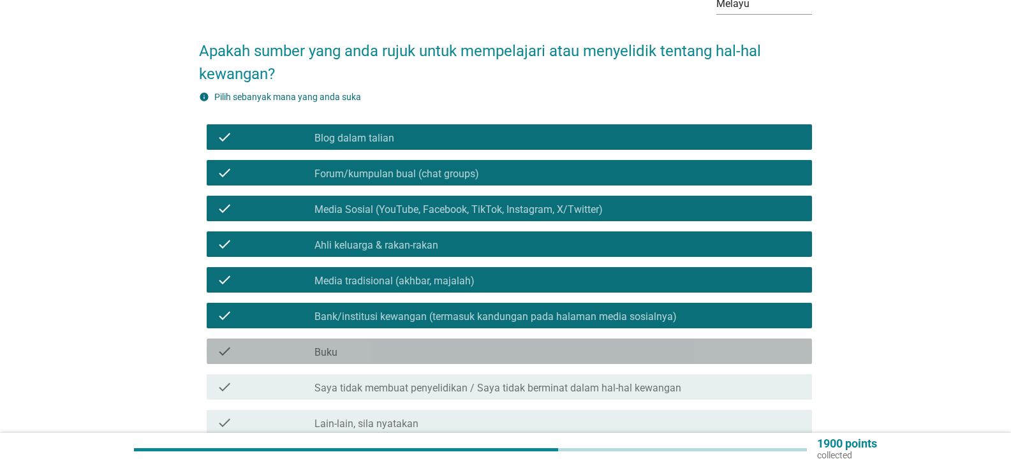
click at [400, 344] on div "check_box_outline_blank Buku" at bounding box center [557, 351] width 487 height 15
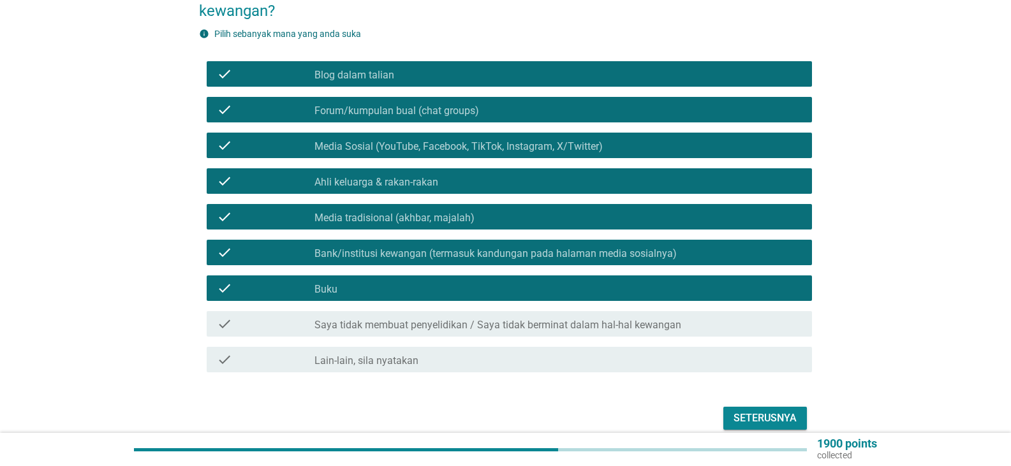
scroll to position [149, 0]
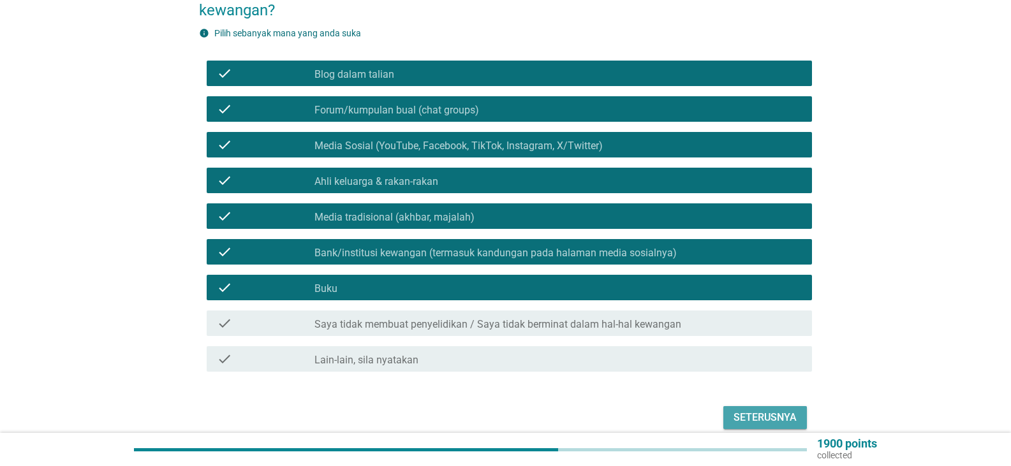
click at [791, 351] on div "Seterusnya" at bounding box center [764, 417] width 63 height 15
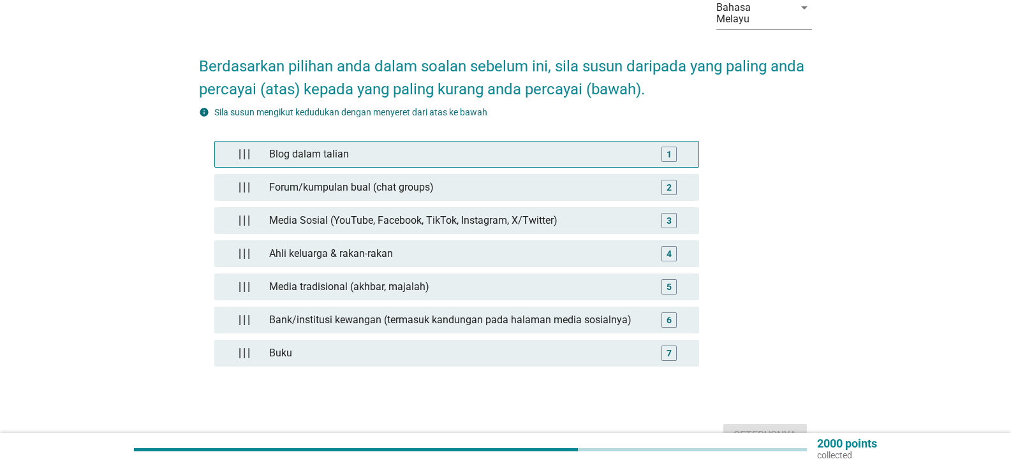
scroll to position [85, 0]
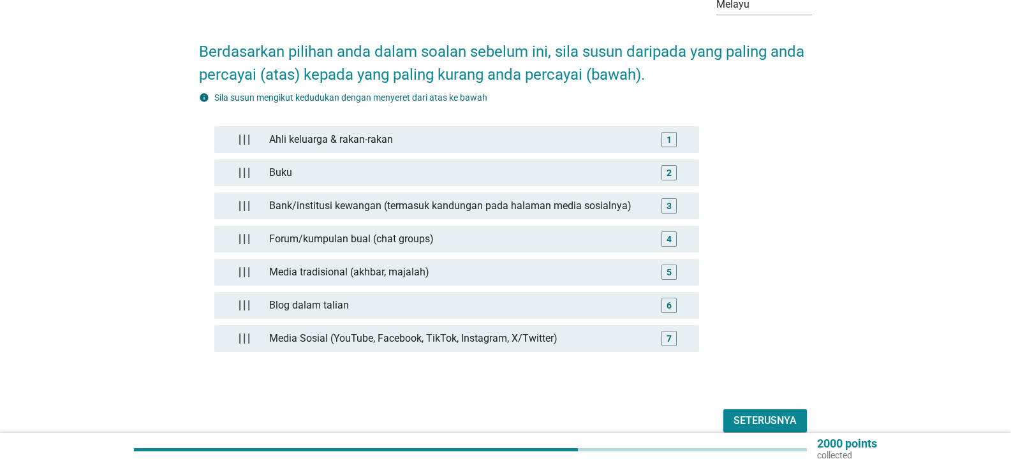
click at [756, 351] on div "Seterusnya" at bounding box center [764, 420] width 63 height 15
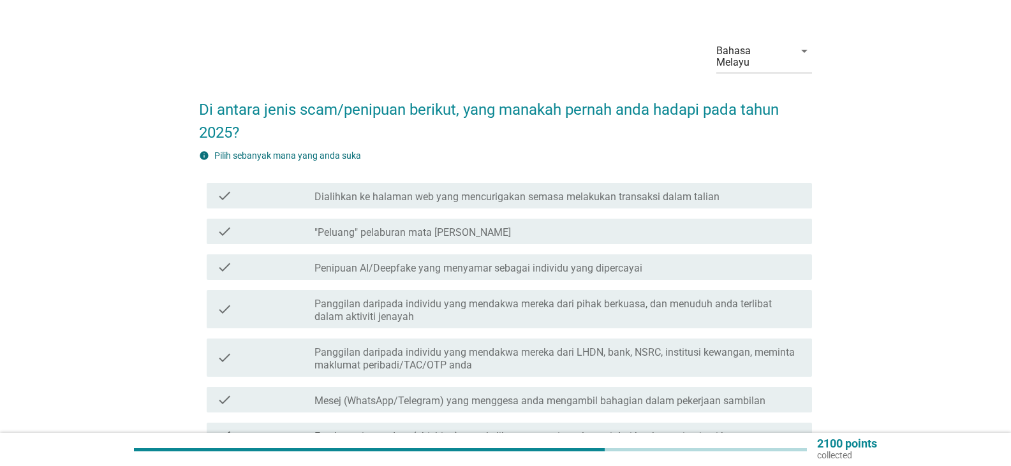
scroll to position [22, 0]
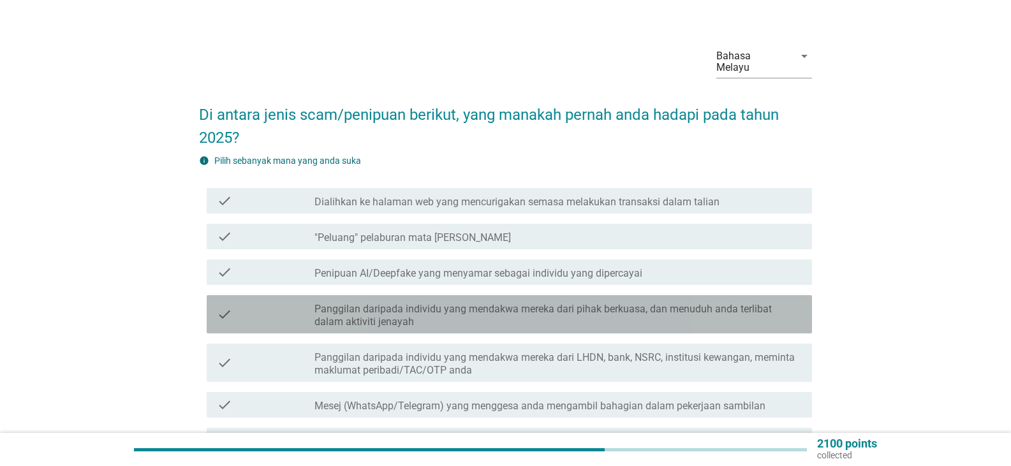
click at [470, 303] on label "Panggilan daripada individu yang mendakwa mereka dari pihak berkuasa, dan menud…" at bounding box center [557, 316] width 487 height 26
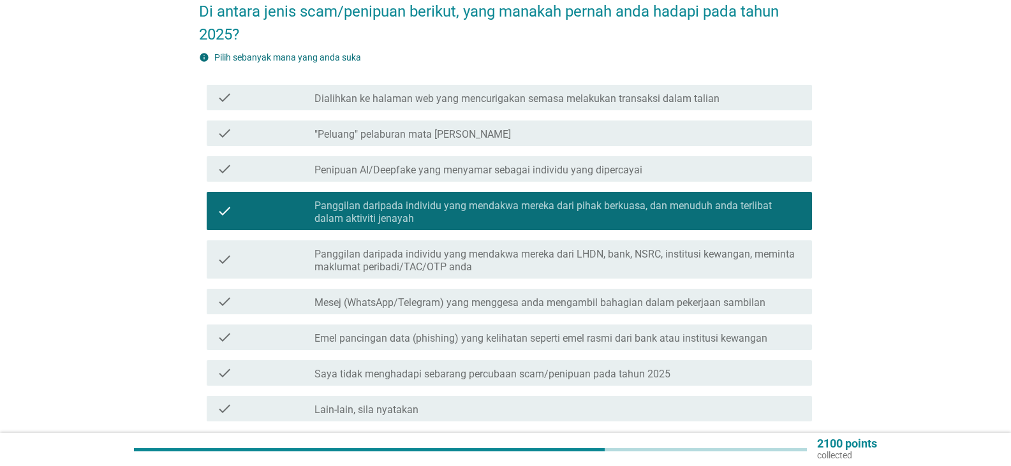
scroll to position [128, 0]
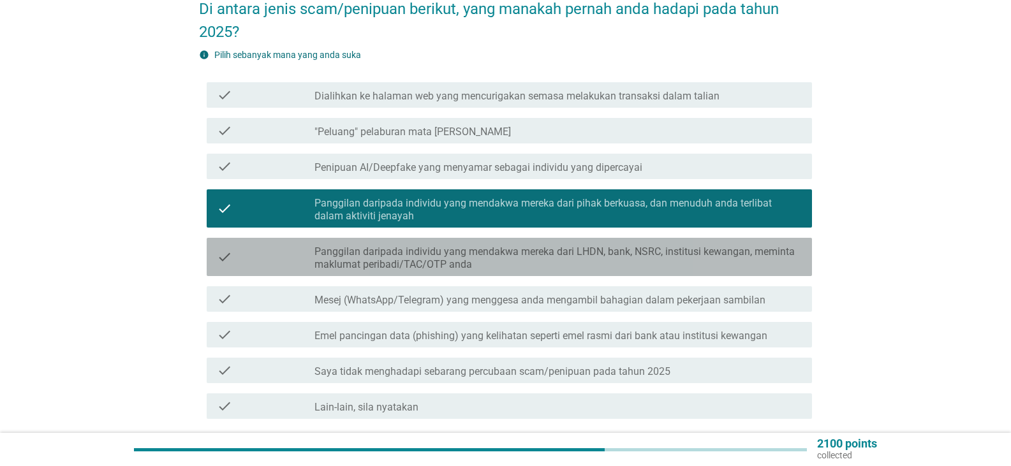
click at [655, 245] on label "Panggilan daripada individu yang mendakwa mereka dari LHDN, bank, NSRC, institu…" at bounding box center [557, 258] width 487 height 26
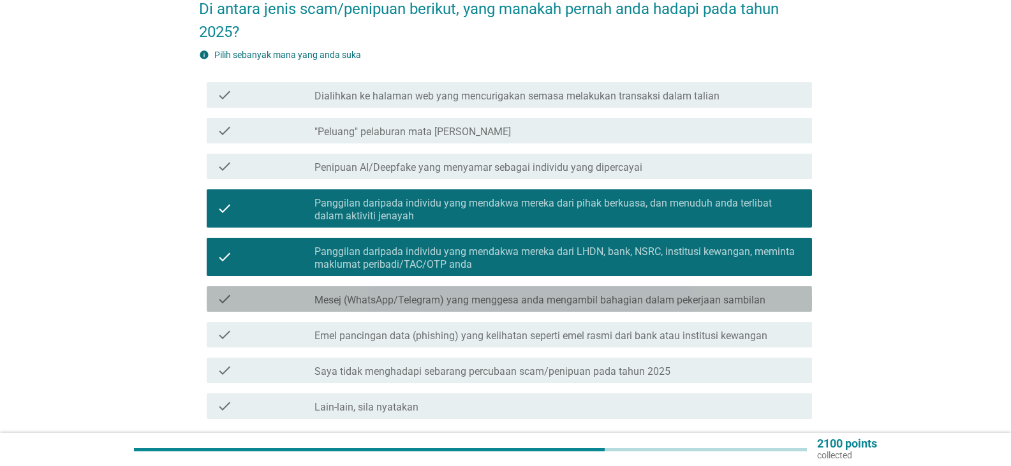
click at [659, 294] on label "Mesej (WhatsApp/Telegram) yang menggesa anda mengambil bahagian dalam pekerjaan…" at bounding box center [539, 300] width 451 height 13
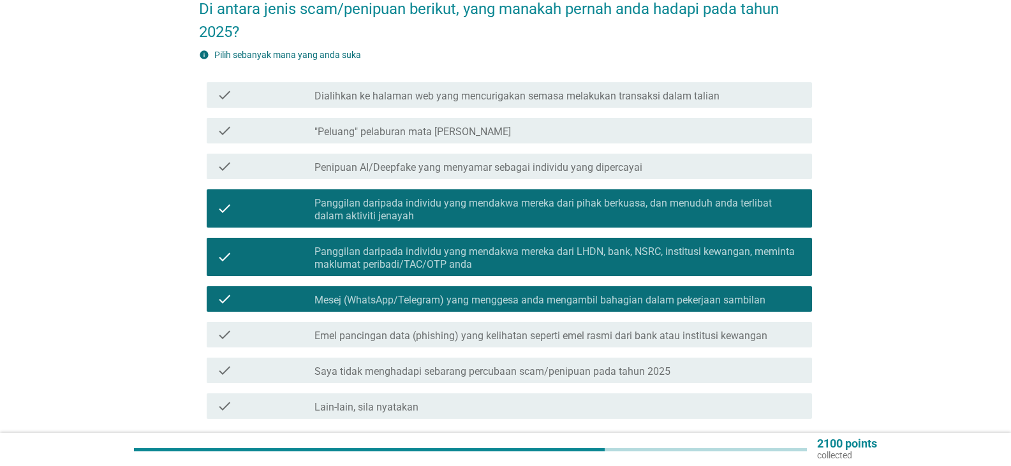
click at [659, 330] on label "Emel pancingan data (phishing) yang kelihatan seperti emel rasmi dari bank atau…" at bounding box center [540, 336] width 453 height 13
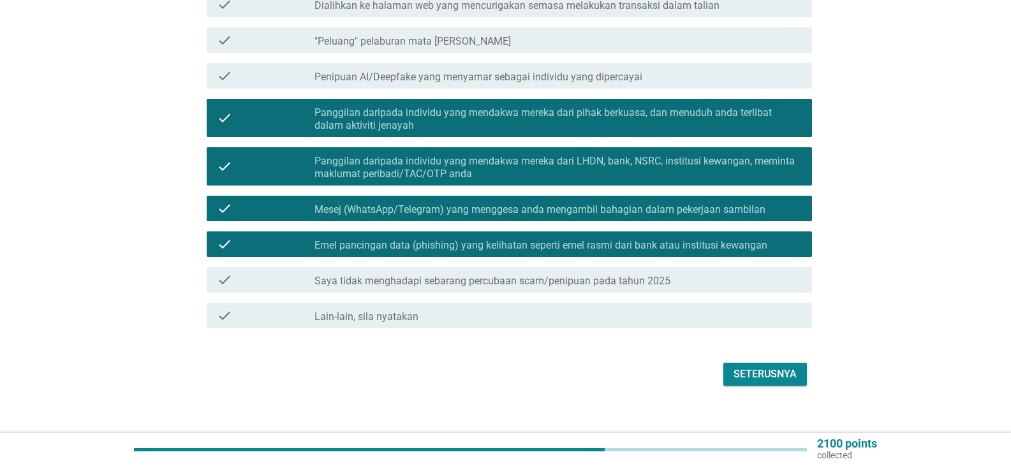
scroll to position [221, 0]
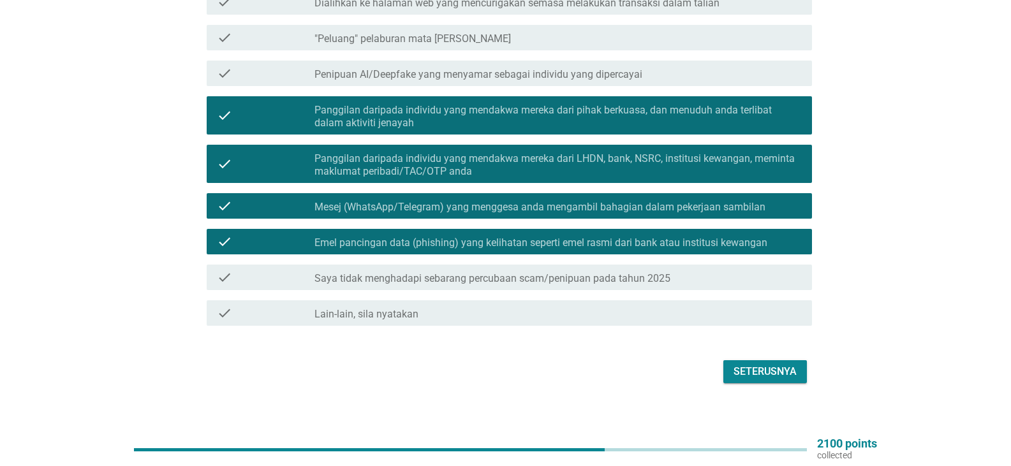
click at [784, 351] on div "Seterusnya" at bounding box center [764, 371] width 63 height 15
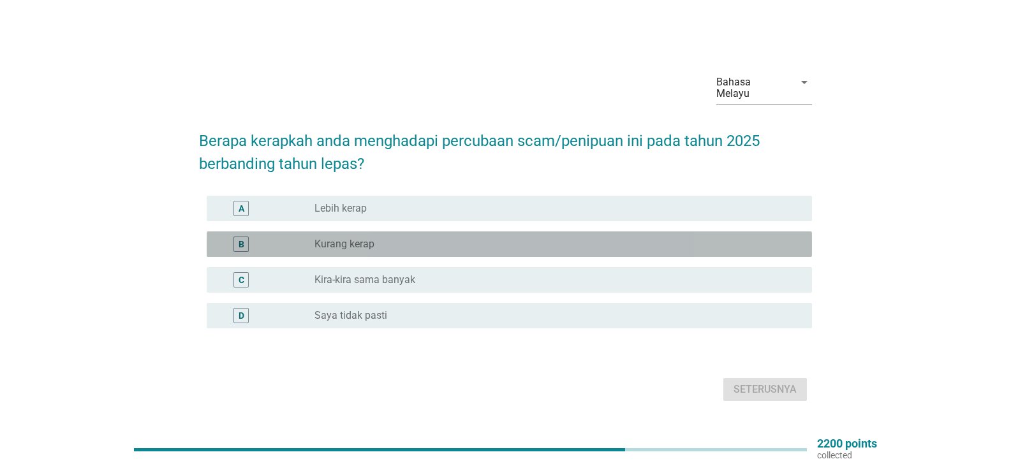
click at [366, 238] on label "Kurang kerap" at bounding box center [344, 244] width 60 height 13
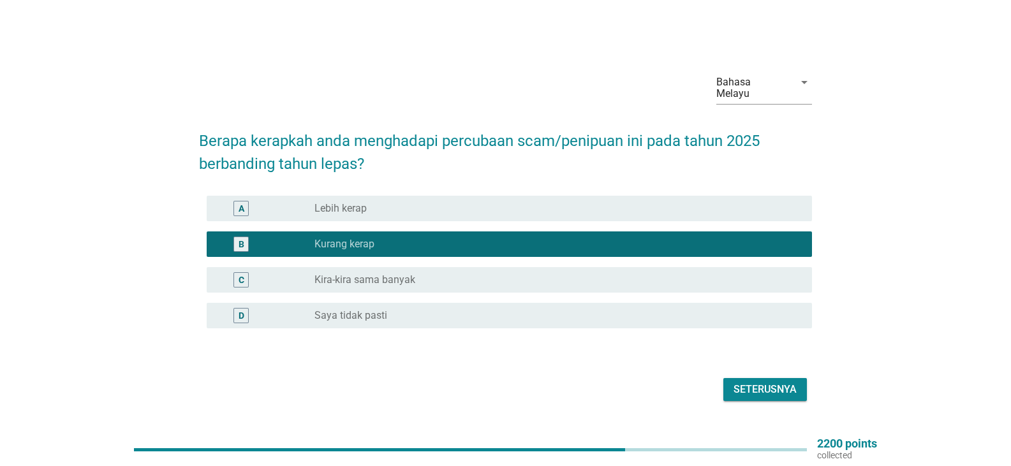
click at [769, 351] on div "Seterusnya" at bounding box center [764, 389] width 63 height 15
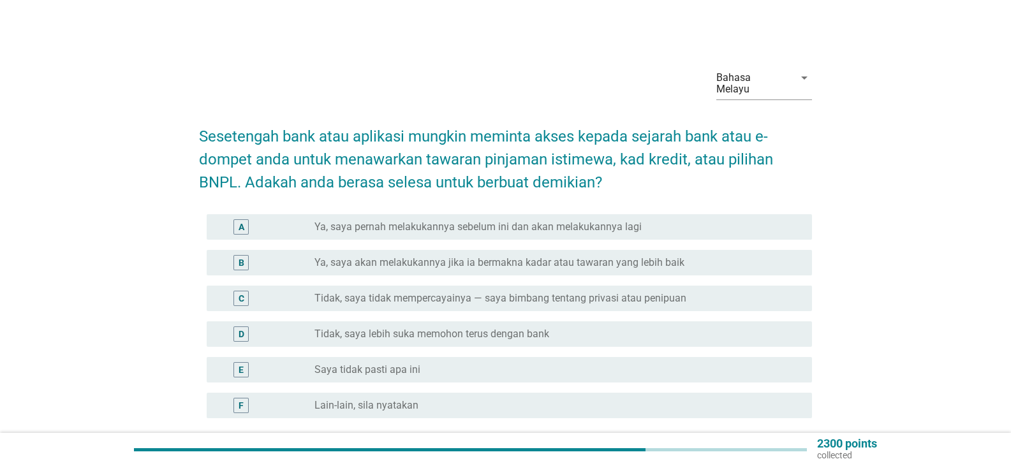
click at [535, 292] on label "Tidak, saya tidak mempercayainya — saya bimbang tentang privasi atau penipuan" at bounding box center [500, 298] width 372 height 13
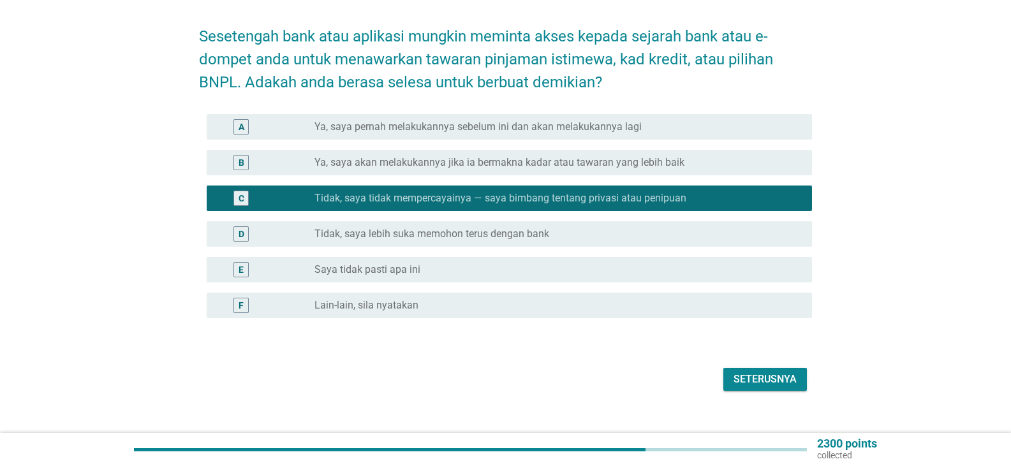
scroll to position [106, 0]
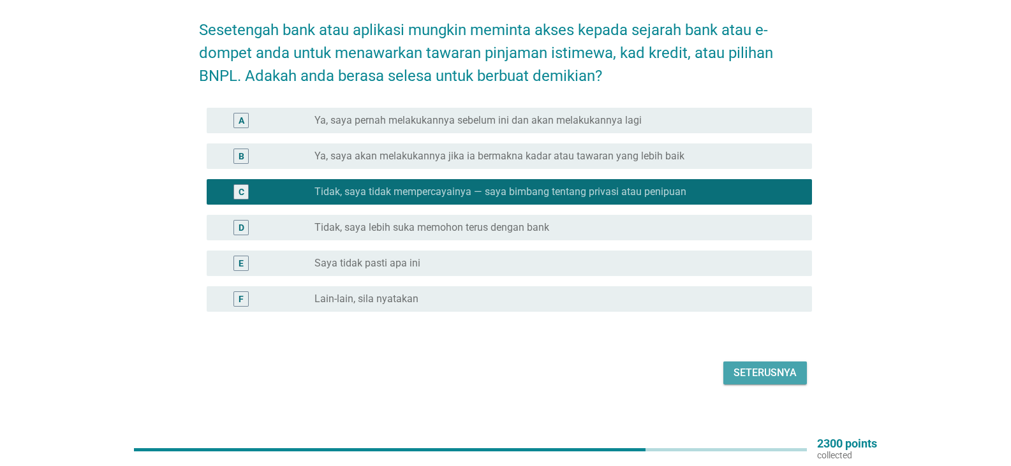
click at [761, 351] on button "Seterusnya" at bounding box center [765, 373] width 84 height 23
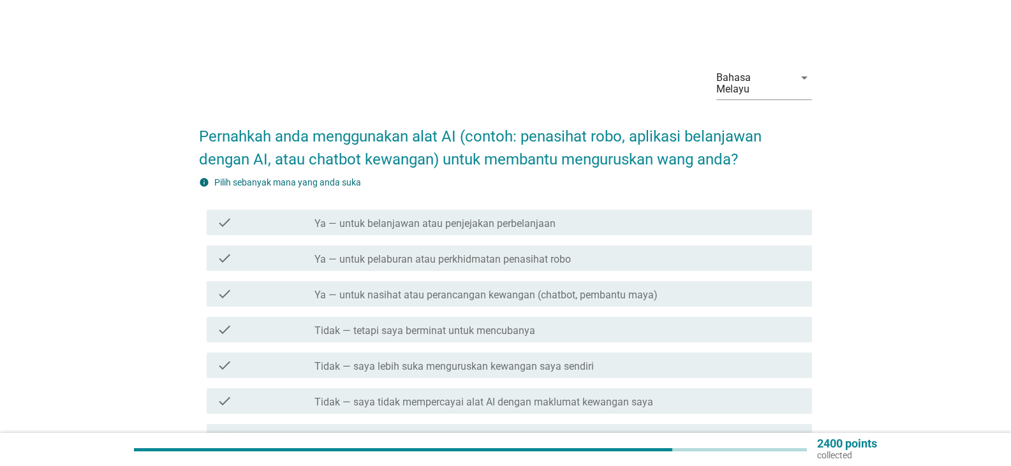
click at [471, 351] on label "Tidak — saya lebih suka menguruskan kewangan saya sendiri" at bounding box center [453, 366] width 279 height 13
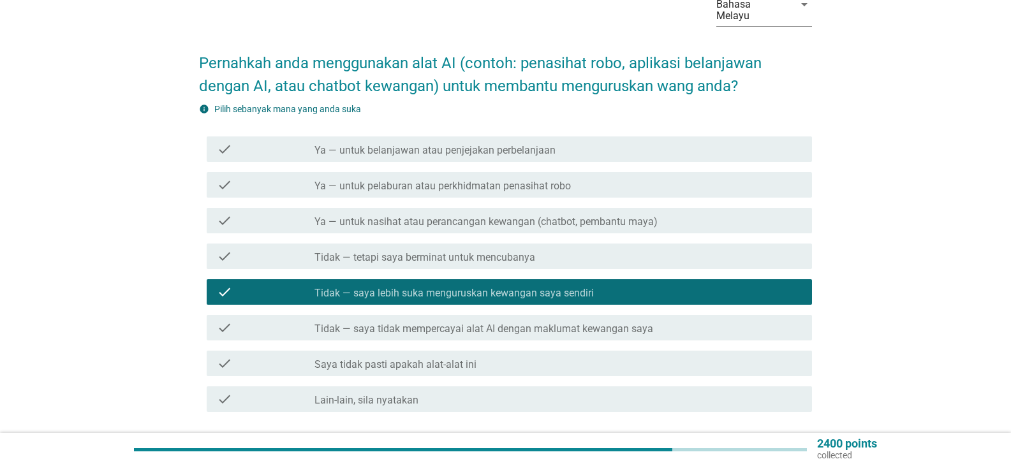
scroll to position [85, 0]
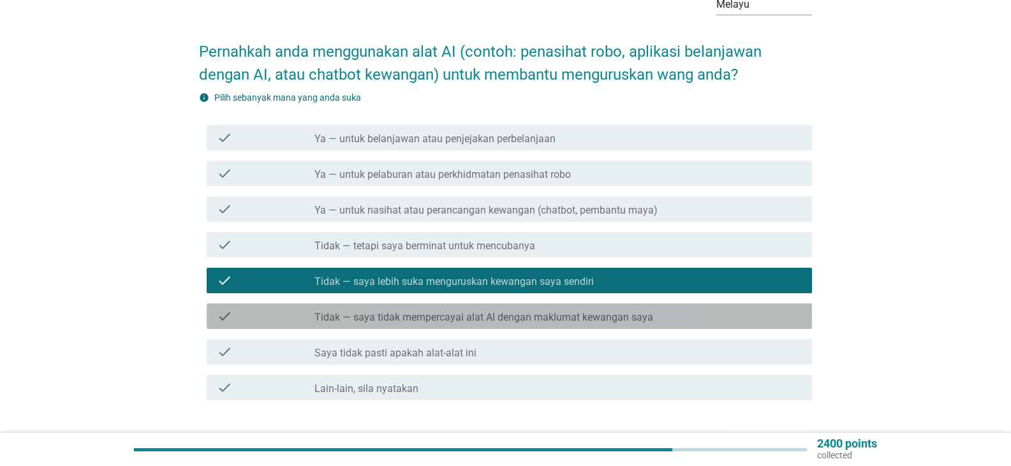
click at [587, 311] on label "Tidak — saya tidak mempercayai alat AI dengan maklumat kewangan saya" at bounding box center [483, 317] width 339 height 13
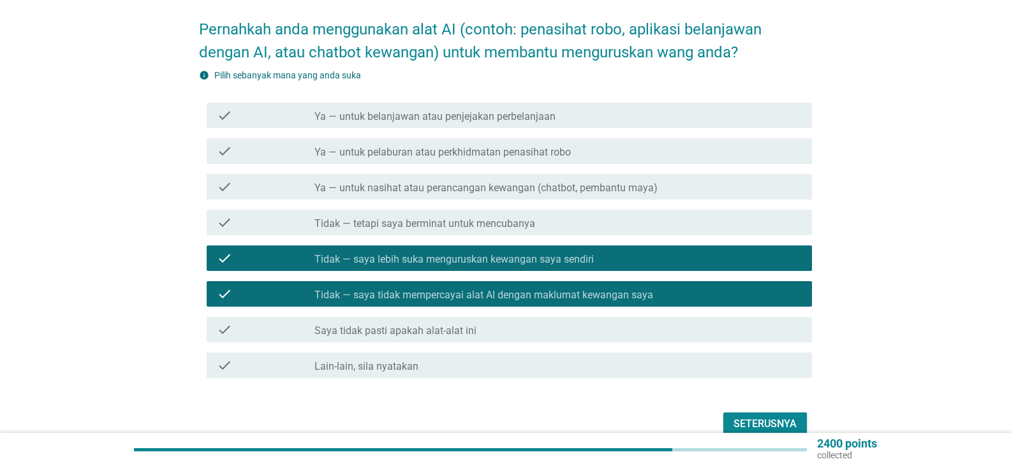
scroll to position [159, 0]
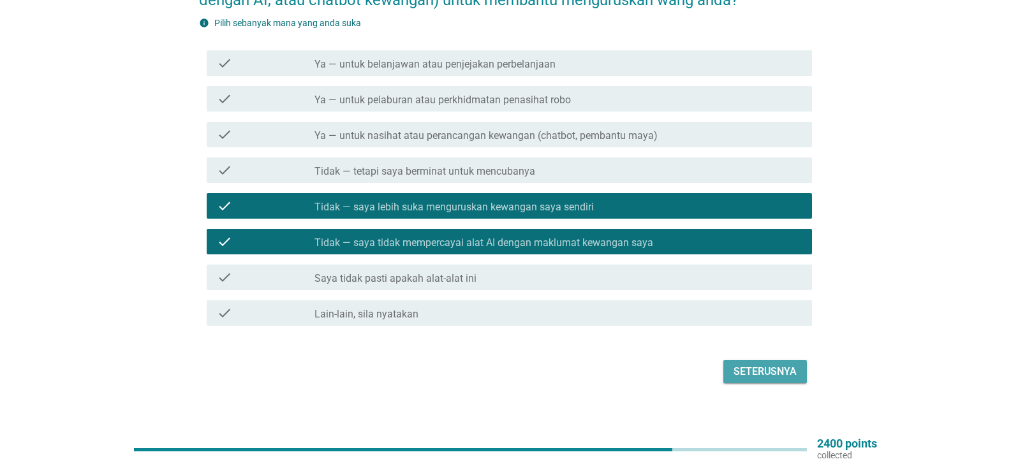
click at [775, 351] on div "Seterusnya" at bounding box center [764, 371] width 63 height 15
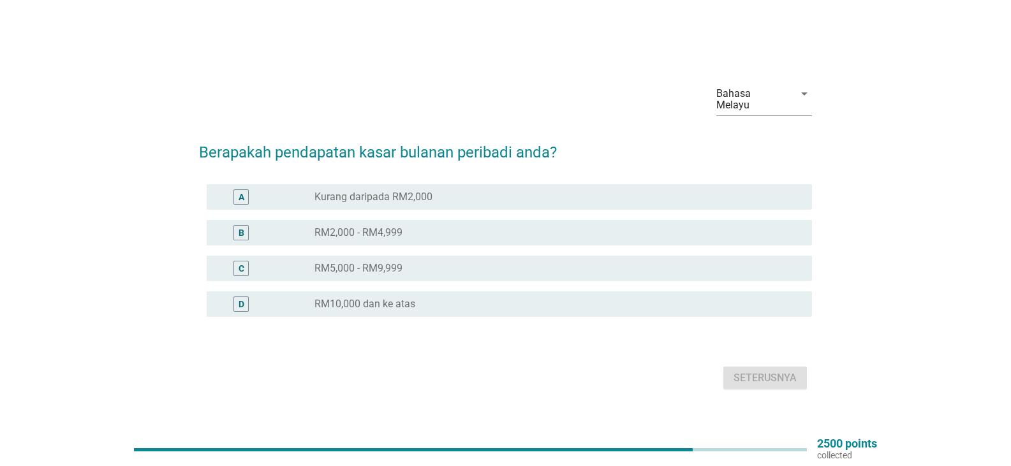
click at [404, 226] on div "radio_button_unchecked RM2,000 - RM4,999" at bounding box center [552, 232] width 477 height 13
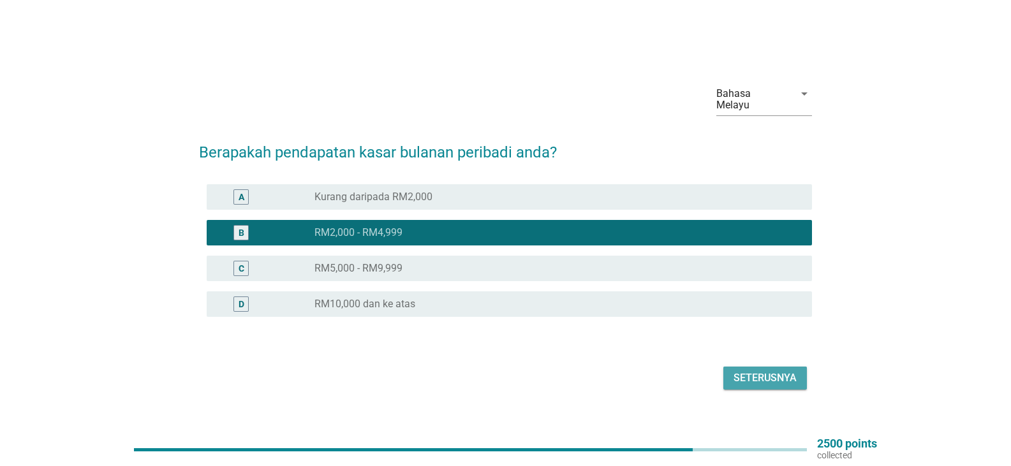
click at [754, 351] on div "Seterusnya" at bounding box center [764, 377] width 63 height 15
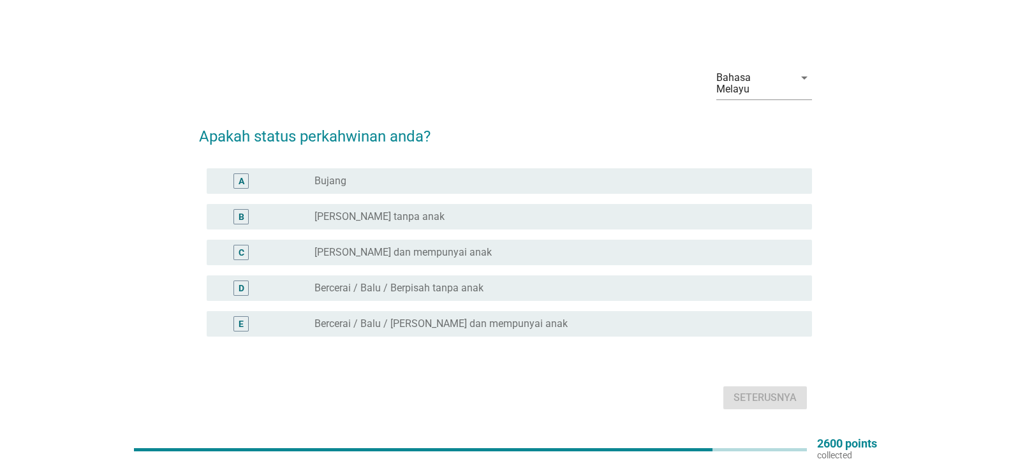
click at [449, 319] on label "Bercerai / Balu / [PERSON_NAME] dan mempunyai anak" at bounding box center [440, 324] width 253 height 13
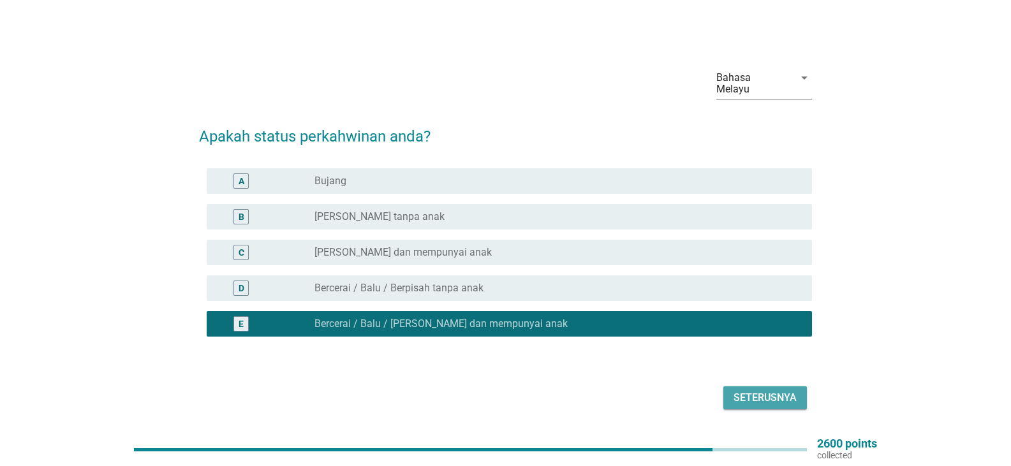
click at [759, 351] on div "Seterusnya" at bounding box center [764, 397] width 63 height 15
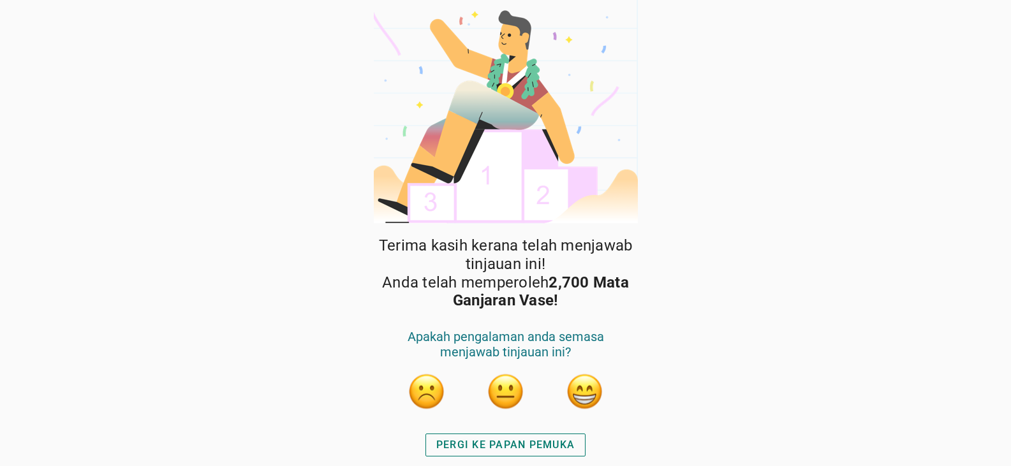
click at [585, 351] on button "button" at bounding box center [585, 391] width 38 height 38
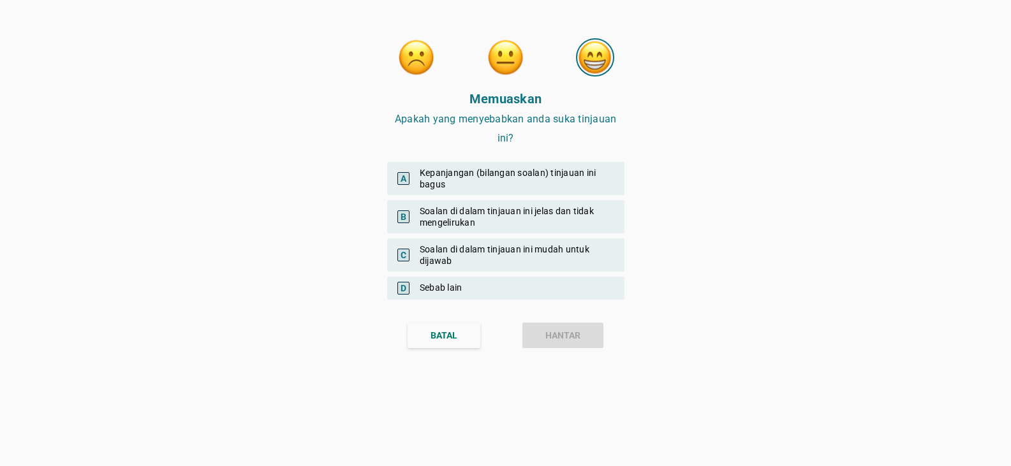
click at [508, 170] on div "A Kepanjangan (bilangan soalan) tinjauan ini bagus" at bounding box center [505, 178] width 237 height 33
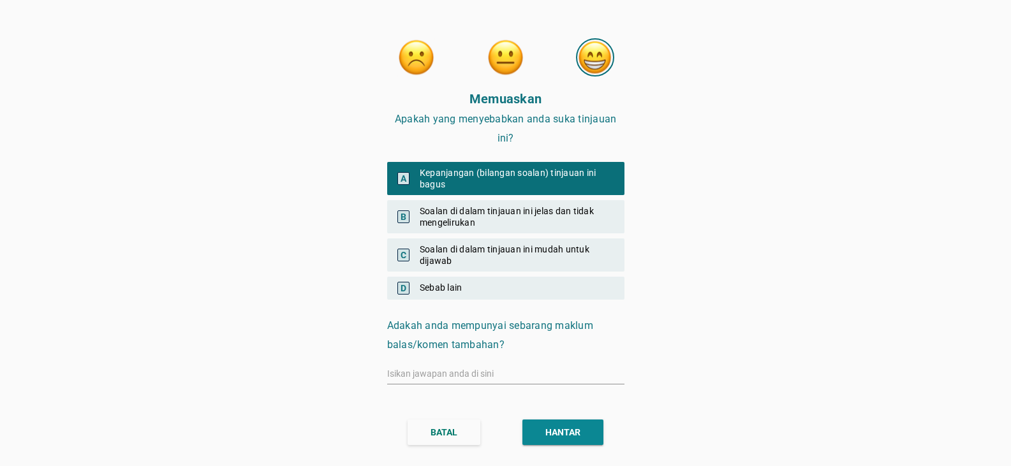
click at [517, 351] on div at bounding box center [505, 376] width 237 height 41
click at [516, 351] on input "text" at bounding box center [505, 373] width 237 height 20
click at [575, 351] on div "HANTAR" at bounding box center [562, 432] width 35 height 13
